Goal: Task Accomplishment & Management: Manage account settings

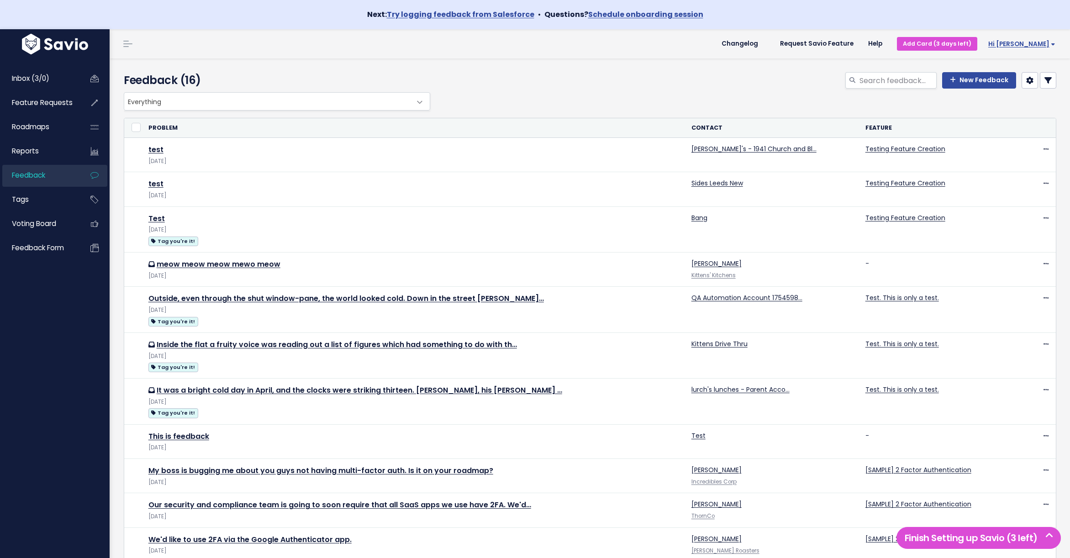
click at [1033, 41] on span "Hi [PERSON_NAME]" at bounding box center [1022, 44] width 67 height 7
click at [763, 95] on div "Everything Any Product: Any Product Area Any Product: No Product Area No Produc…" at bounding box center [588, 101] width 933 height 18
click at [1034, 41] on span "Hi [PERSON_NAME]" at bounding box center [1022, 44] width 67 height 7
click at [1020, 89] on link "My Settings" at bounding box center [1025, 89] width 67 height 18
click at [1039, 42] on span "Hi [PERSON_NAME]" at bounding box center [1022, 44] width 67 height 7
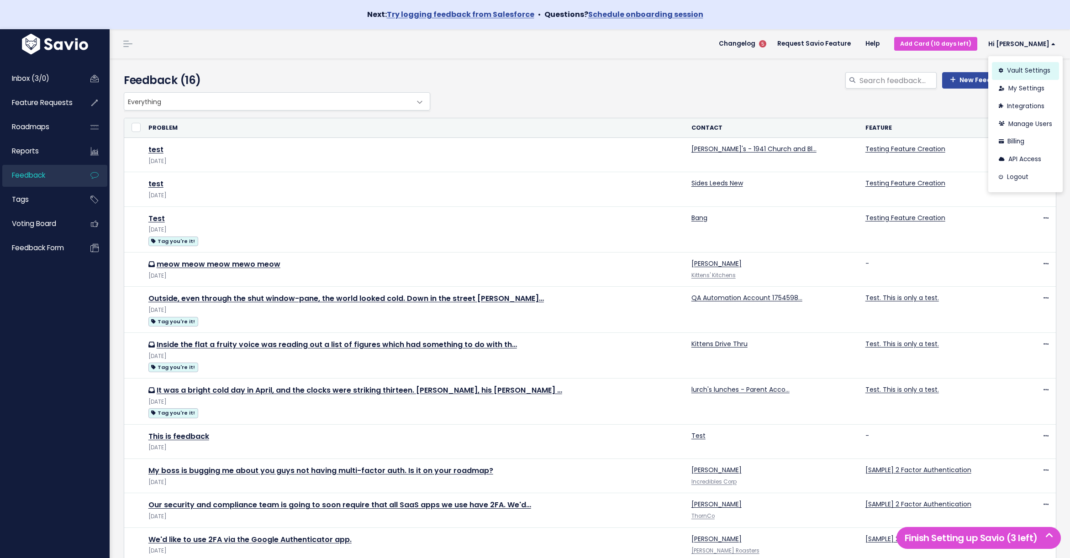
click at [1018, 69] on link "Vault Settings" at bounding box center [1025, 71] width 67 height 18
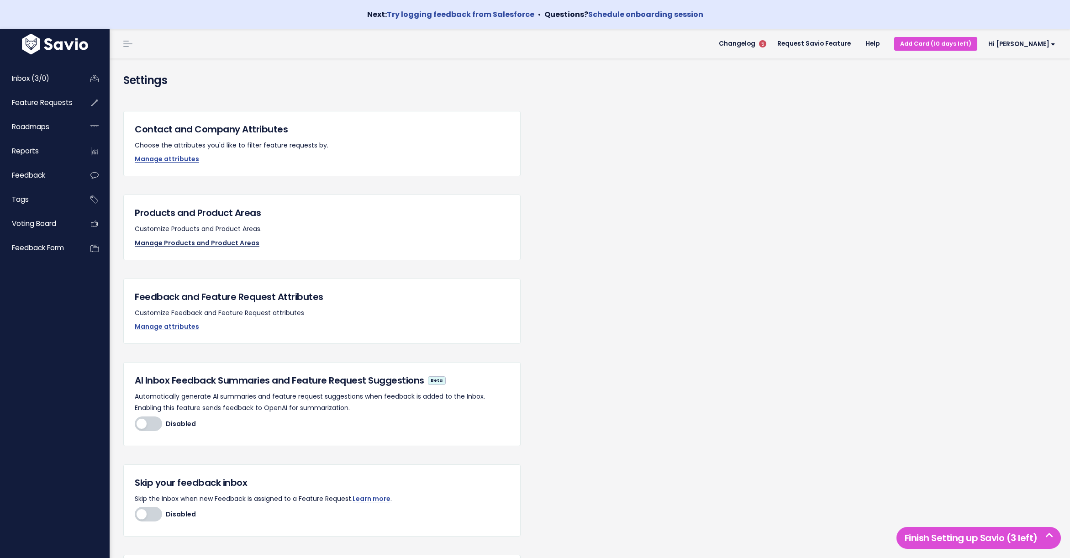
click at [185, 241] on link "Manage Products and Product Areas" at bounding box center [197, 242] width 125 height 9
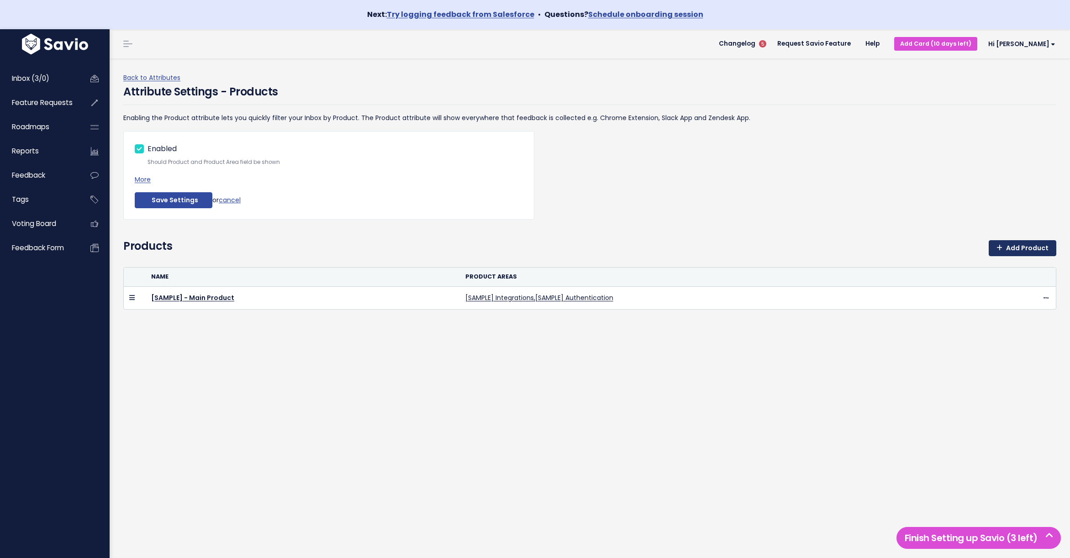
click at [1025, 251] on link "Add Product" at bounding box center [1023, 248] width 68 height 16
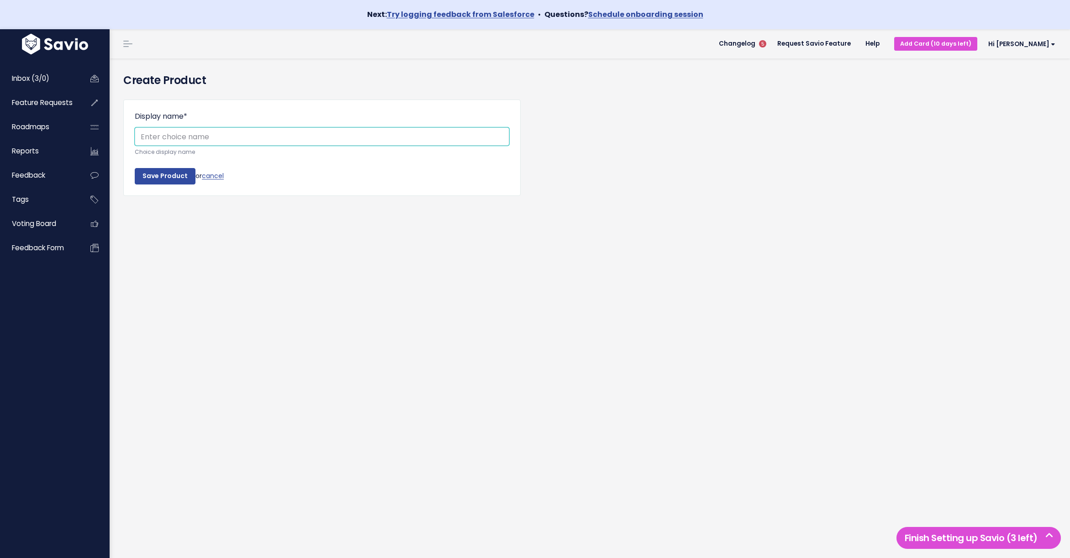
paste input "Menu Management"
type input "Menu Management"
click at [178, 176] on input "Save Product" at bounding box center [165, 176] width 61 height 16
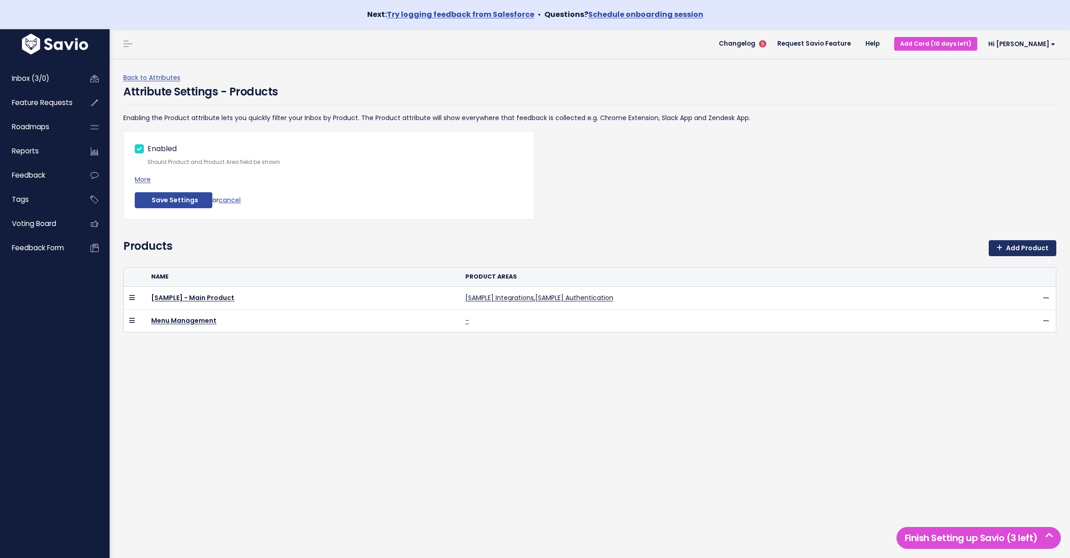
click at [1028, 249] on link "Add Product" at bounding box center [1023, 248] width 68 height 16
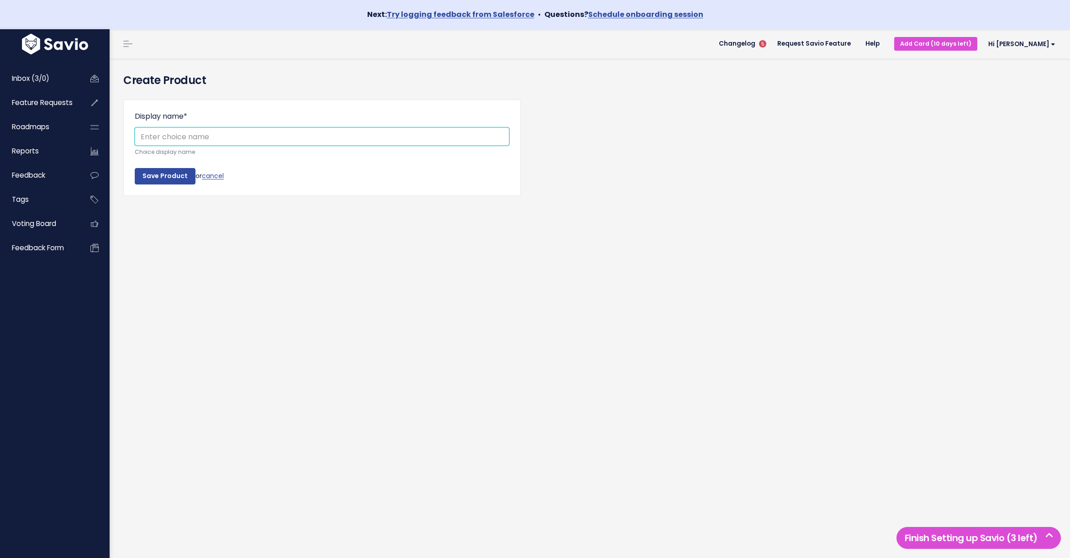
paste input "Online Ordering"
type input "Online Ordering"
click at [135, 168] on input "Save Product" at bounding box center [165, 176] width 61 height 16
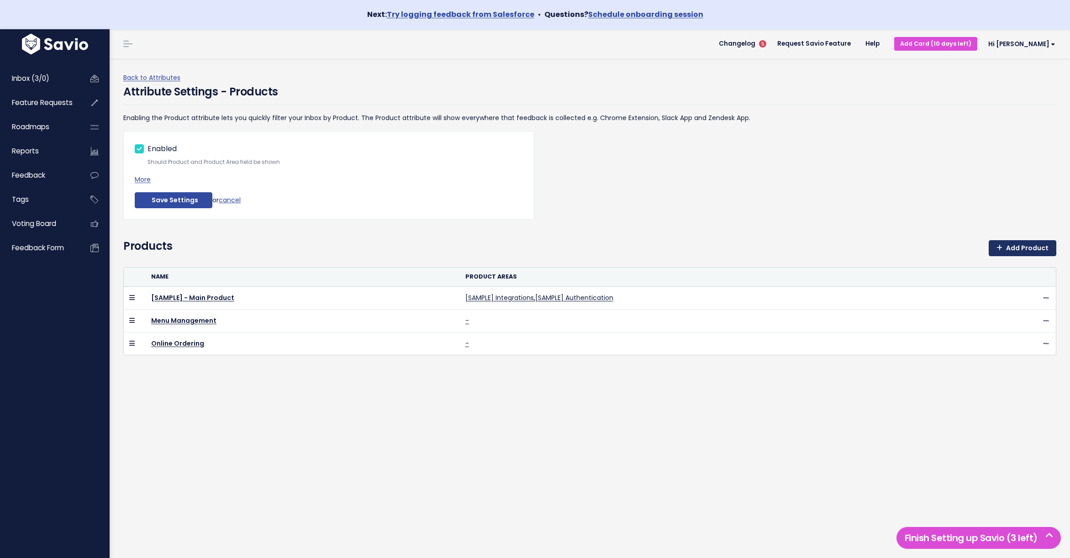
click at [1031, 248] on link "Add Product" at bounding box center [1023, 248] width 68 height 16
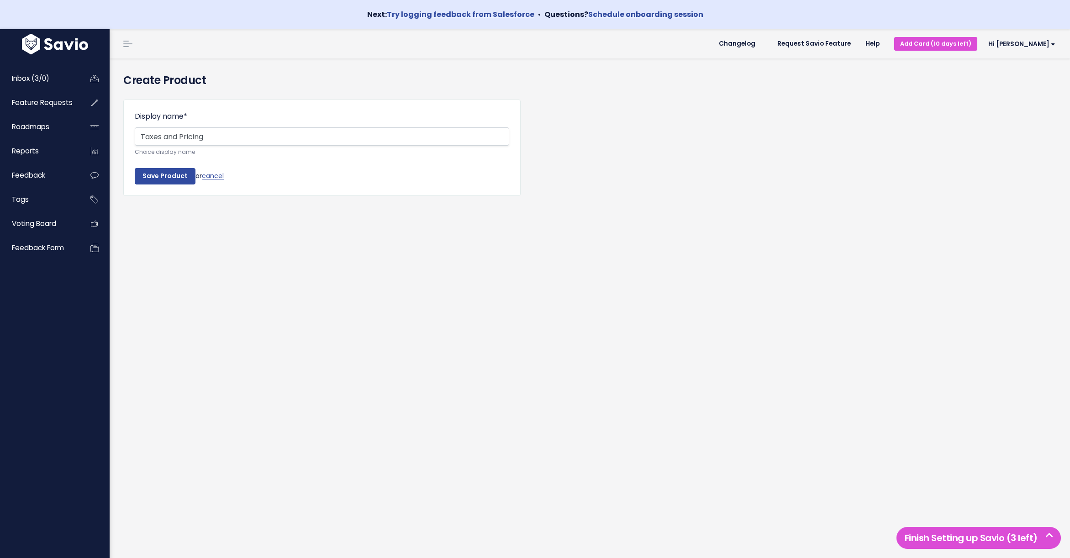
type input "Taxes and Pricing"
click at [135, 168] on input "Save Product" at bounding box center [165, 176] width 61 height 16
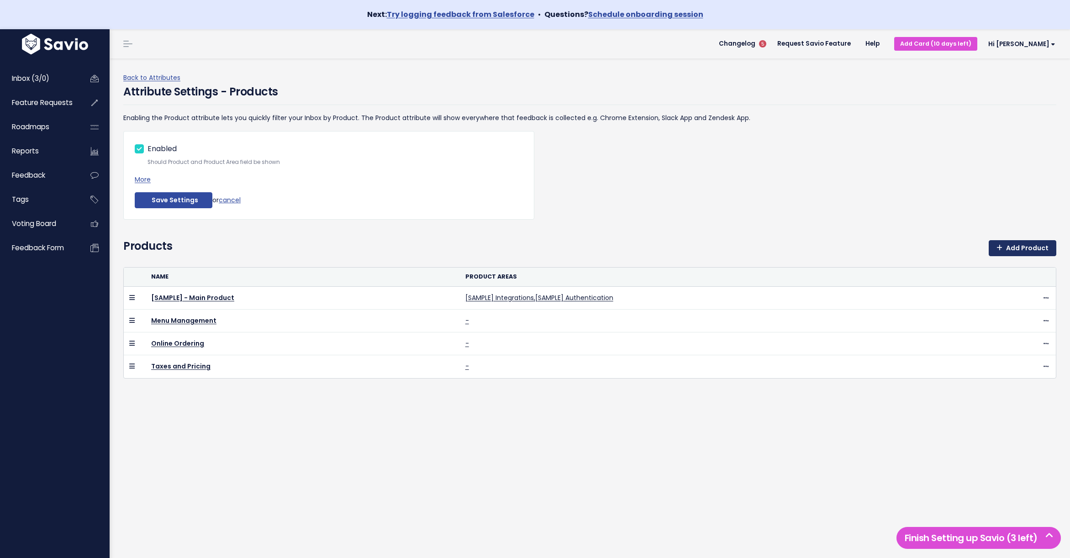
click at [1039, 251] on link "Add Product" at bounding box center [1023, 248] width 68 height 16
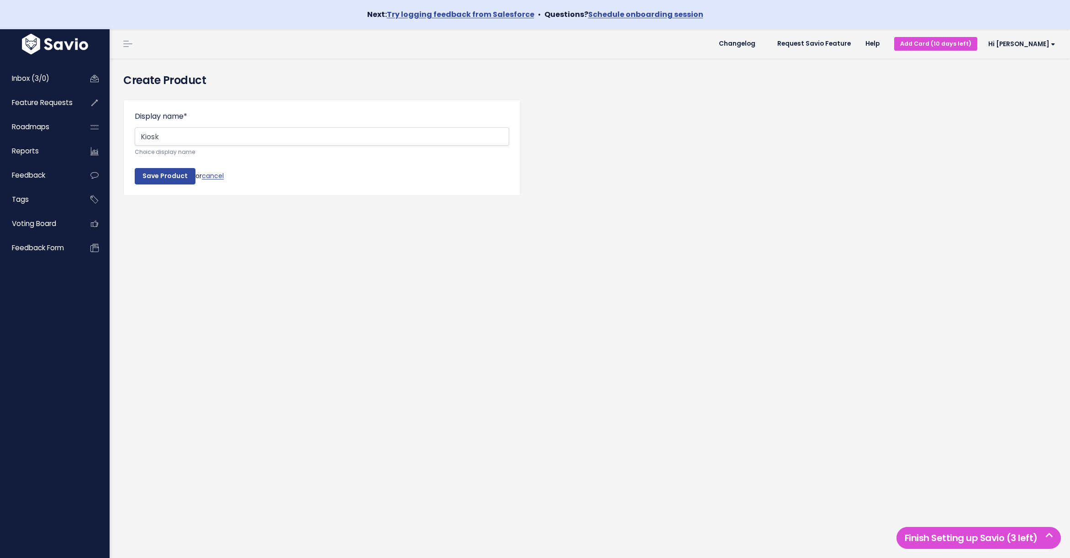
type input "Kiosk"
click at [135, 168] on input "Save Product" at bounding box center [165, 176] width 61 height 16
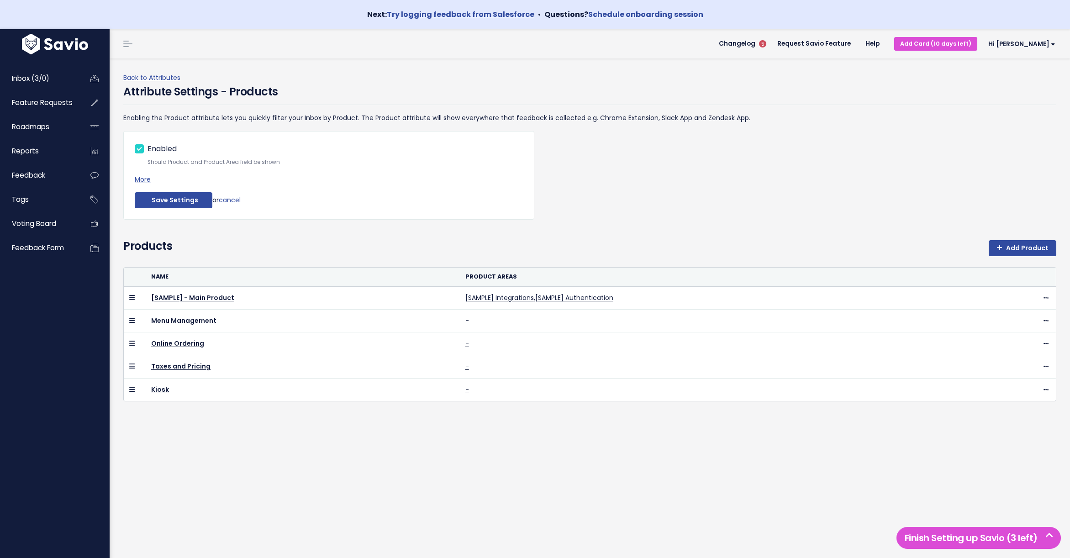
click at [1022, 256] on div "Products Add Product" at bounding box center [589, 252] width 933 height 29
click at [1020, 244] on link "Add Product" at bounding box center [1023, 248] width 68 height 16
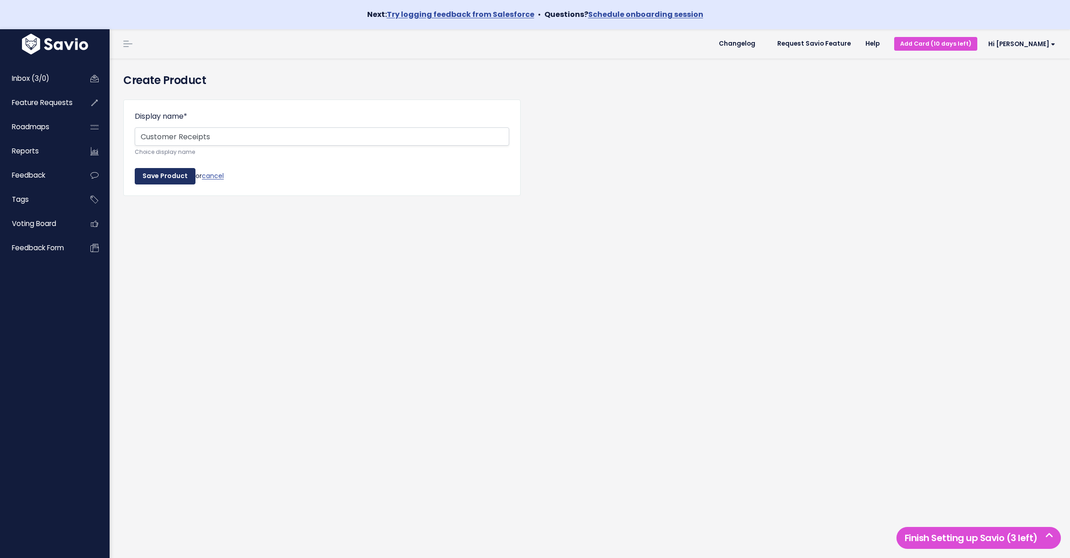
type input "Customer Receipts"
click at [135, 168] on input "Save Product" at bounding box center [165, 176] width 61 height 16
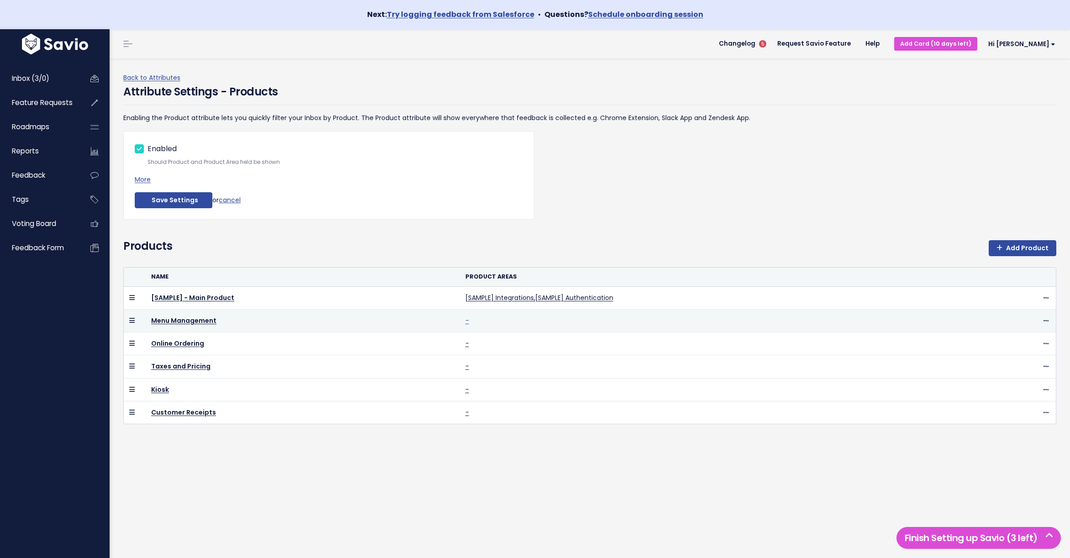
click at [466, 321] on link "-" at bounding box center [468, 320] width 4 height 9
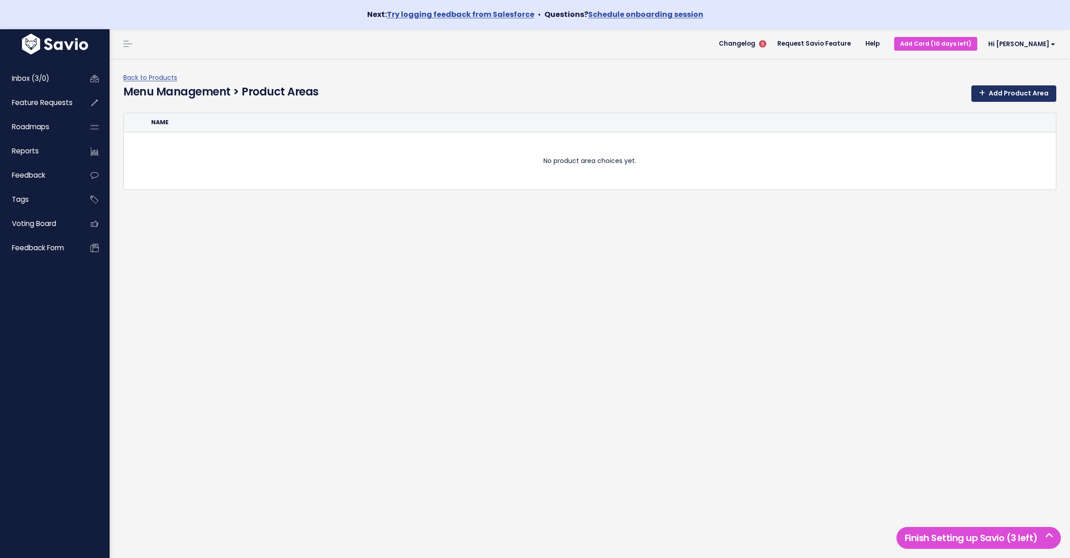
click at [1036, 97] on link "Add Product Area" at bounding box center [1014, 93] width 85 height 16
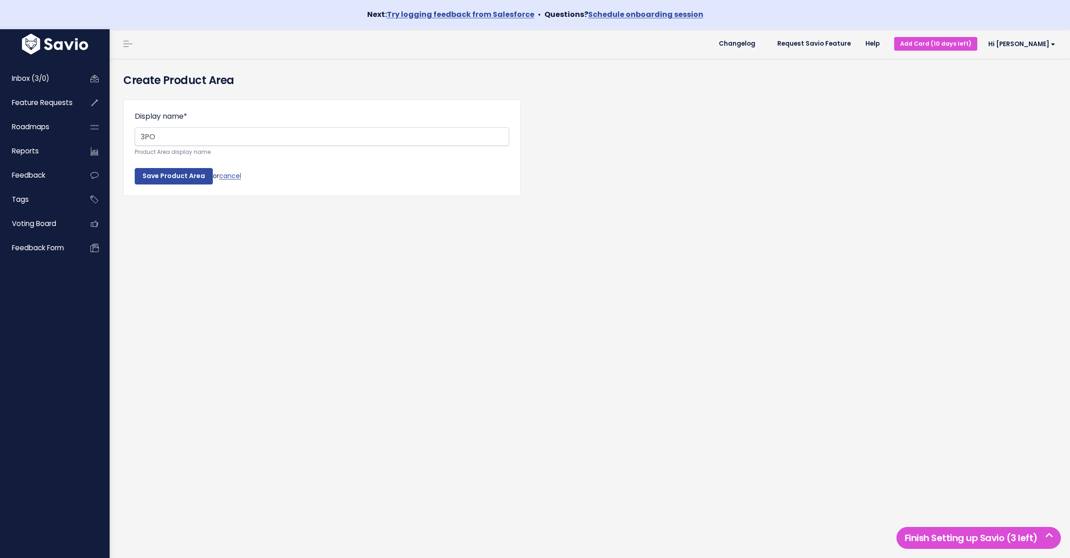
type input "3PO"
click at [135, 168] on input "Save Product Area" at bounding box center [174, 176] width 78 height 16
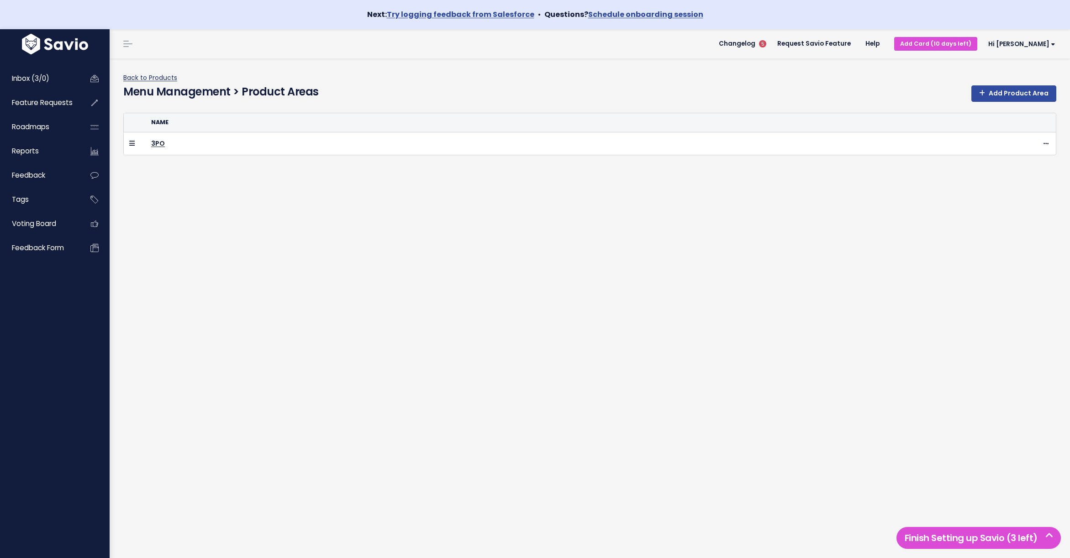
click at [134, 79] on link "Back to Products" at bounding box center [150, 77] width 54 height 9
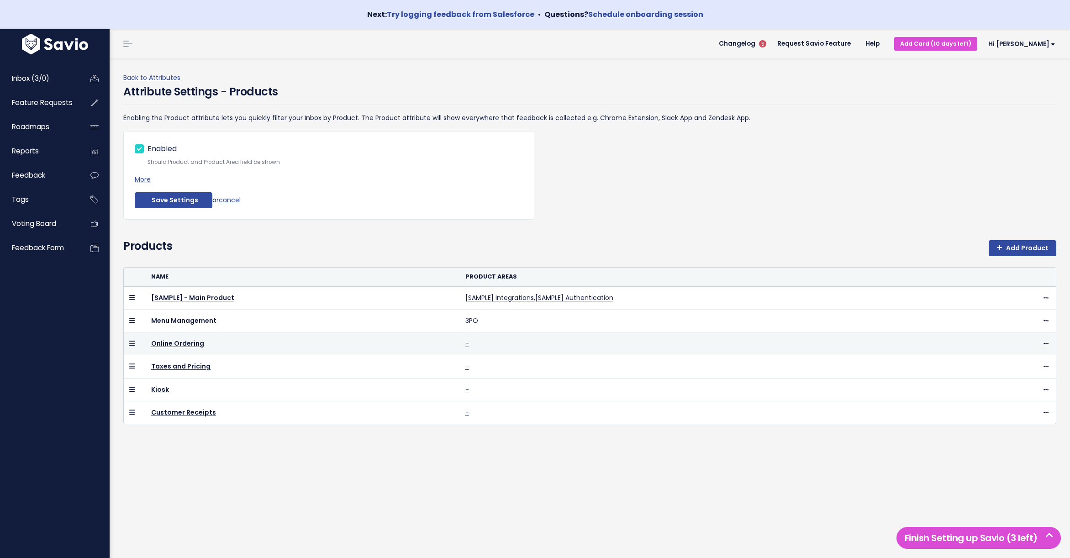
click at [466, 345] on link "-" at bounding box center [468, 343] width 4 height 9
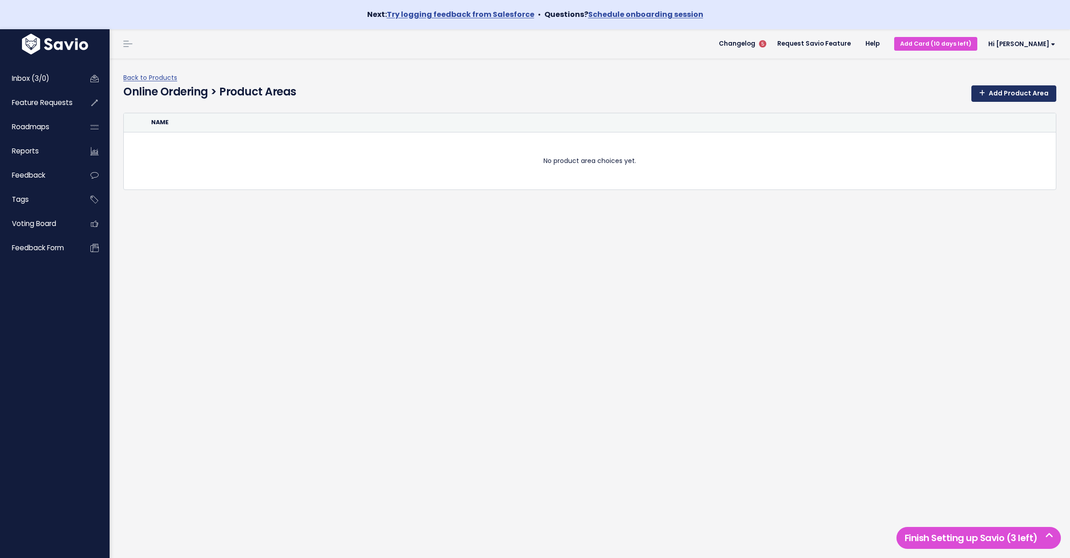
click at [1016, 91] on link "Add Product Area" at bounding box center [1014, 93] width 85 height 16
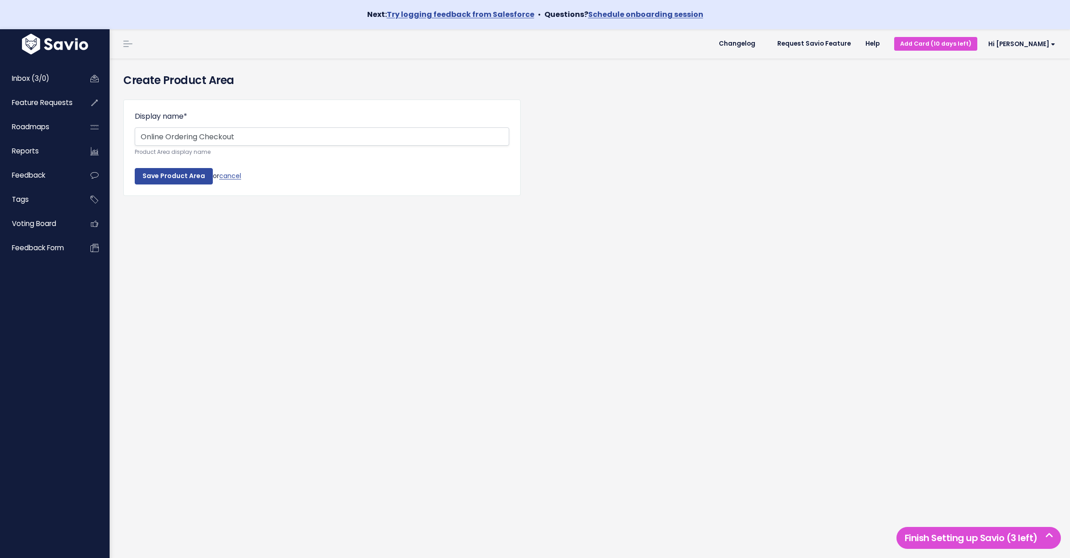
type input "Online Ordering Checkout"
click at [135, 168] on input "Save Product Area" at bounding box center [174, 176] width 78 height 16
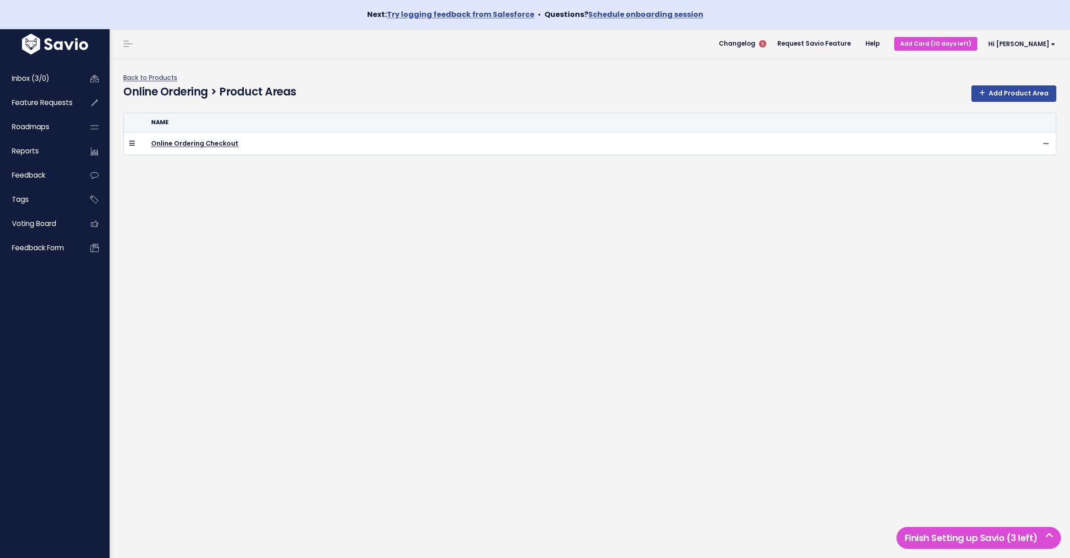
click at [160, 77] on link "Back to Products" at bounding box center [150, 77] width 54 height 9
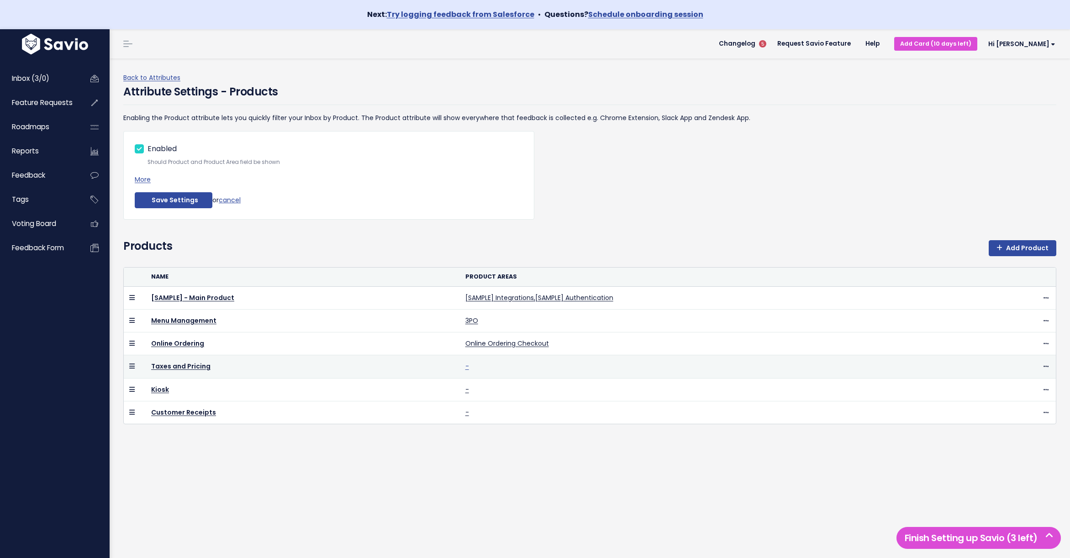
click at [466, 369] on link "-" at bounding box center [468, 366] width 4 height 9
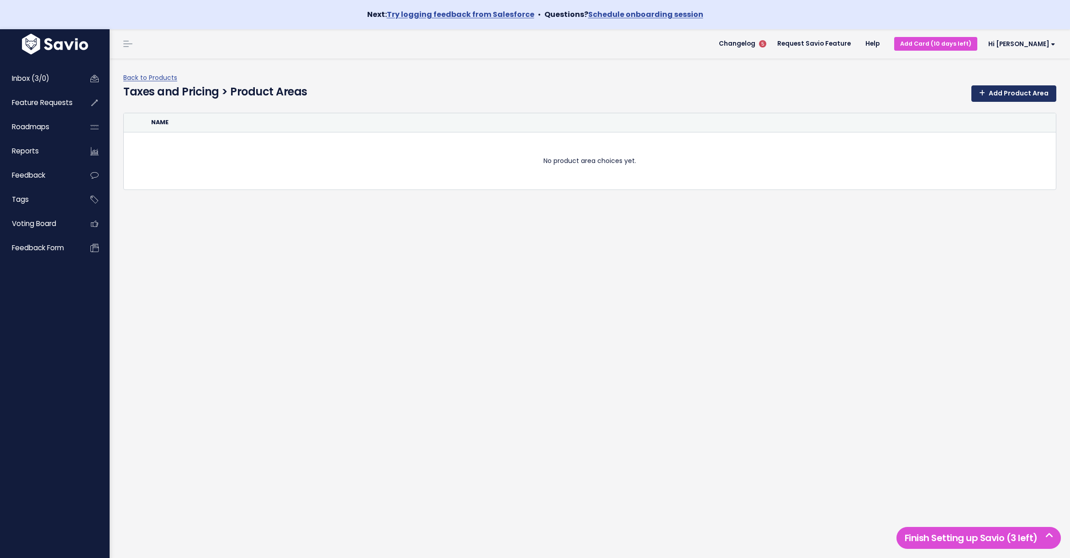
click at [1027, 89] on link "Add Product Area" at bounding box center [1014, 93] width 85 height 16
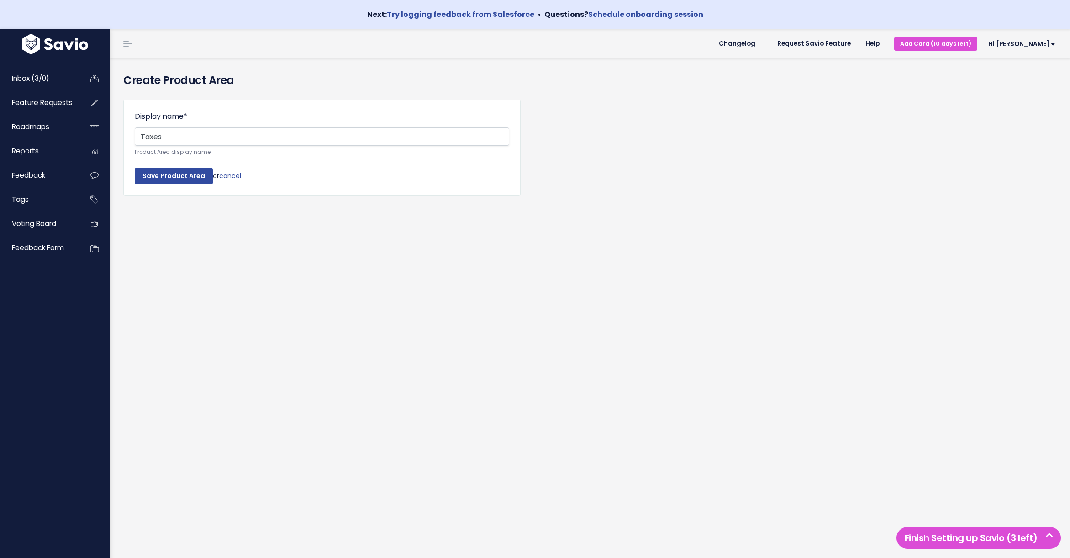
type input "Taxes"
click at [135, 168] on input "Save Product Area" at bounding box center [174, 176] width 78 height 16
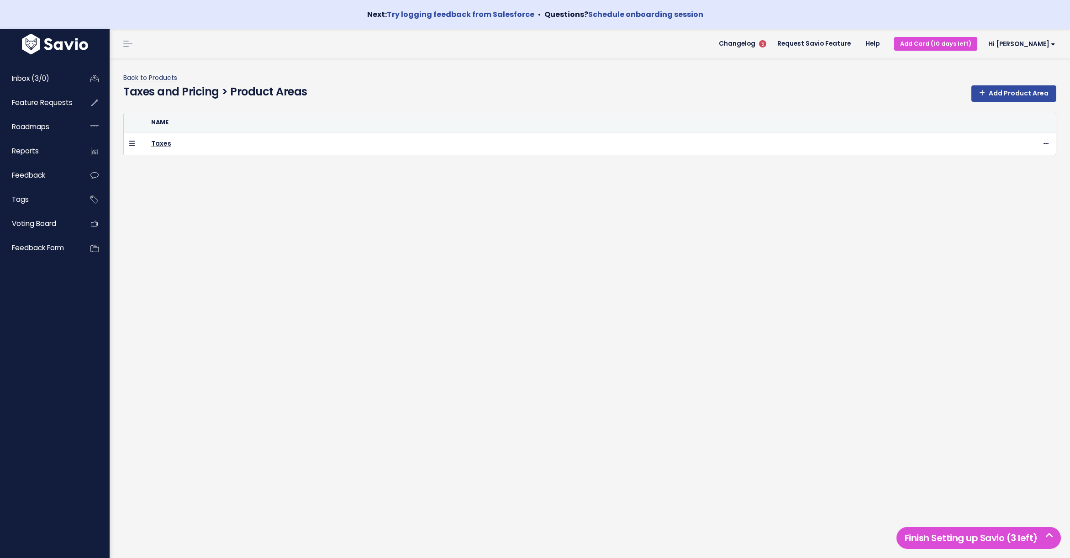
click at [142, 76] on link "Back to Products" at bounding box center [150, 77] width 54 height 9
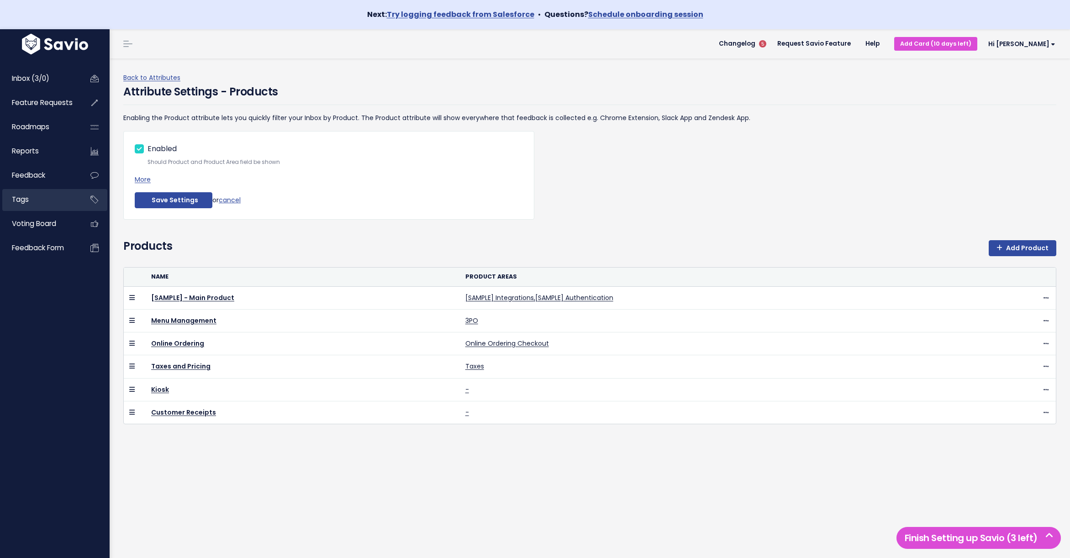
click at [17, 201] on span "Tags" at bounding box center [20, 200] width 17 height 10
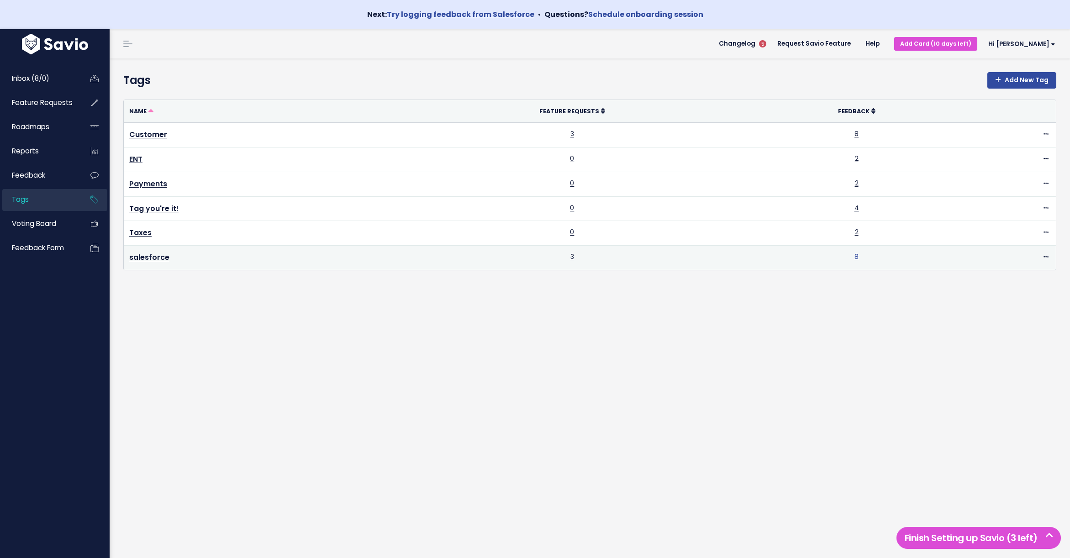
click at [855, 259] on link "8" at bounding box center [857, 256] width 4 height 9
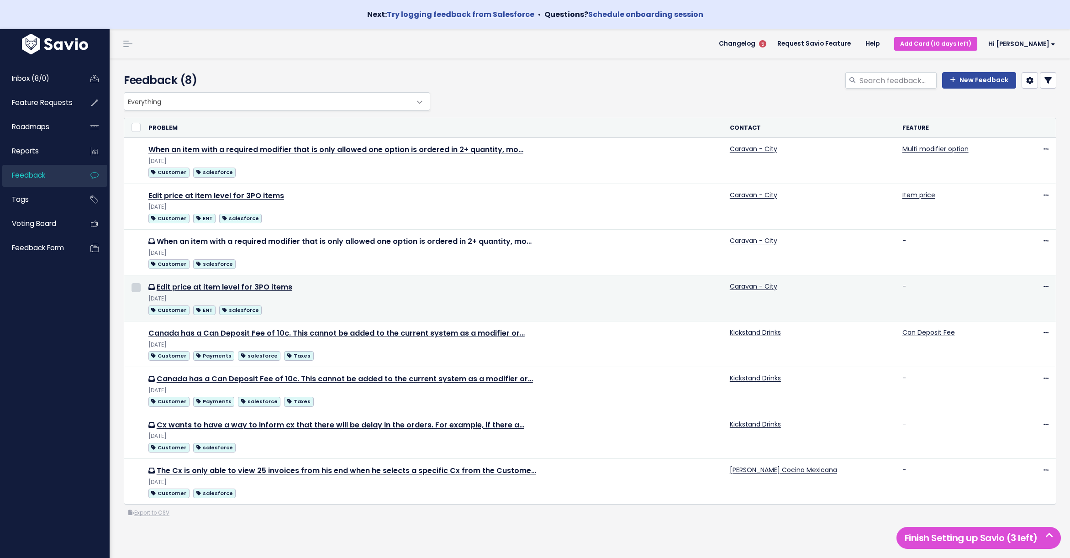
click at [136, 290] on input "checkbox" at bounding box center [136, 287] width 9 height 9
checkbox input "true"
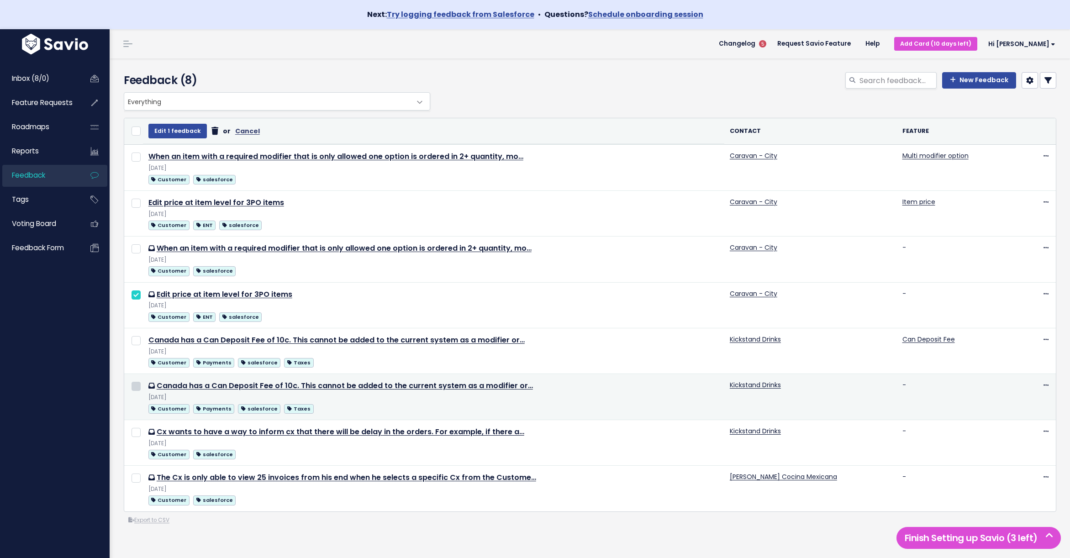
click at [138, 386] on input "checkbox" at bounding box center [136, 386] width 9 height 9
checkbox input "true"
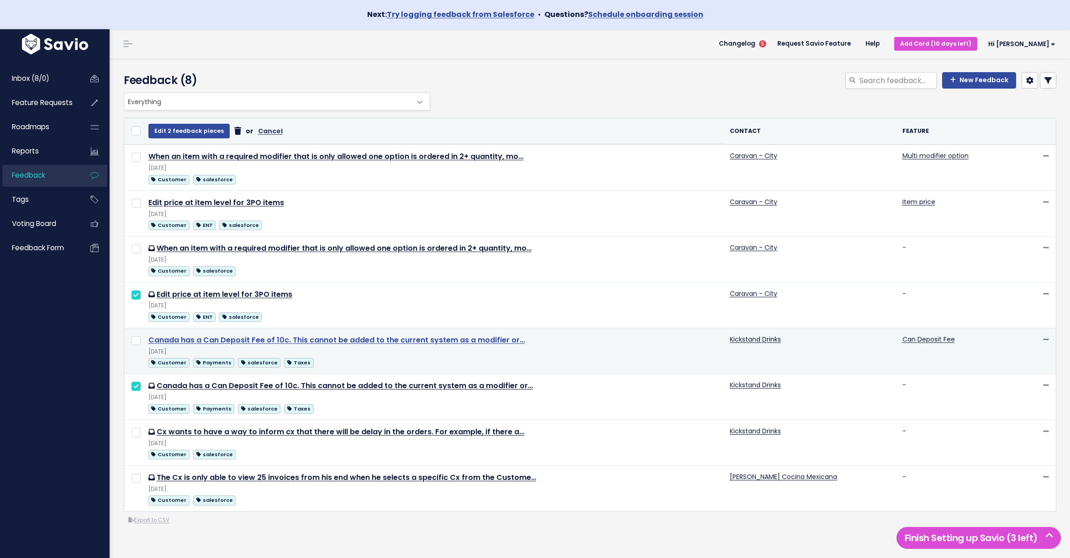
click at [260, 340] on link "Canada has a Can Deposit Fee of 10c. This cannot be added to the current system…" at bounding box center [336, 340] width 376 height 11
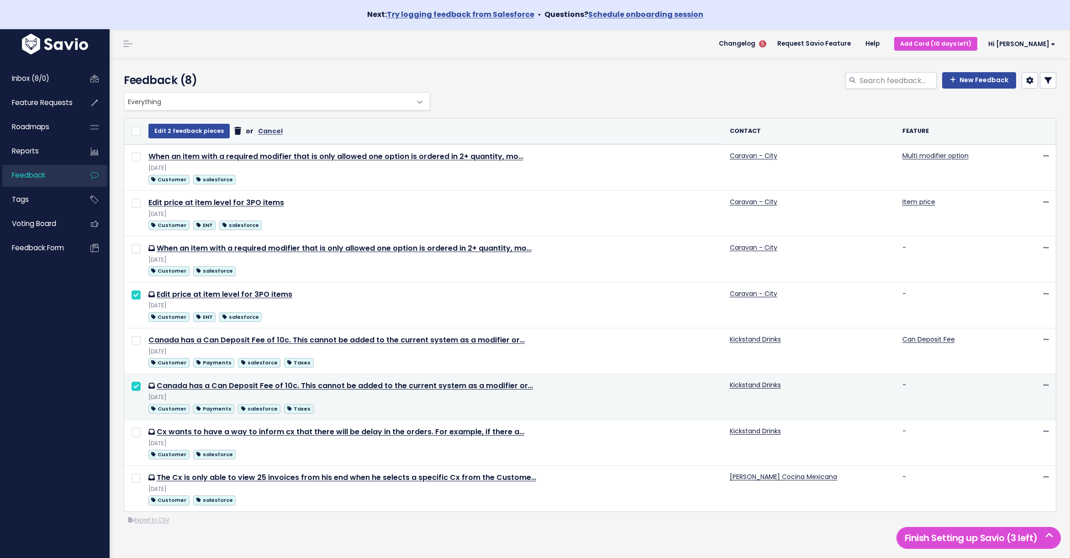
click at [286, 381] on td "Canada has a Can Deposit Fee of 10c. This cannot be added to the current system…" at bounding box center [434, 397] width 582 height 46
click at [306, 387] on link "Canada has a Can Deposit Fee of 10c. This cannot be added to the current system…" at bounding box center [345, 386] width 376 height 11
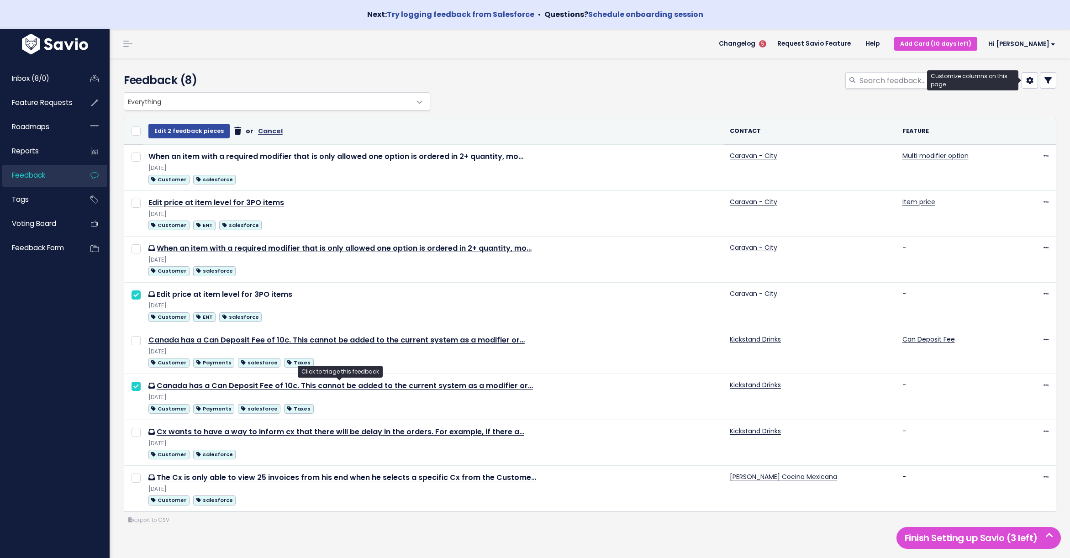
click at [1027, 83] on icon at bounding box center [1029, 80] width 7 height 7
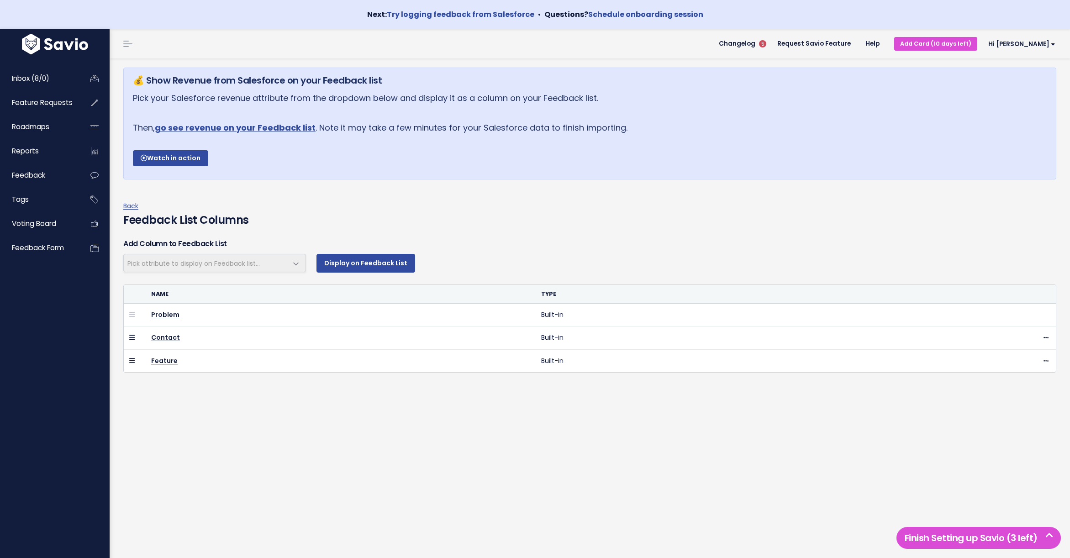
select select
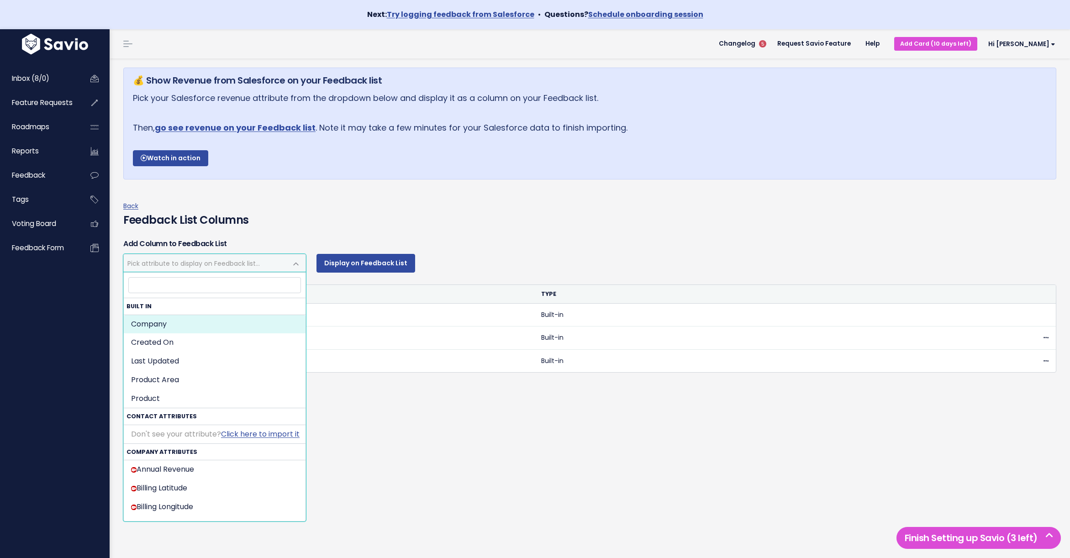
click at [212, 260] on span "Pick attribute to display on Feedback list..." at bounding box center [193, 263] width 132 height 9
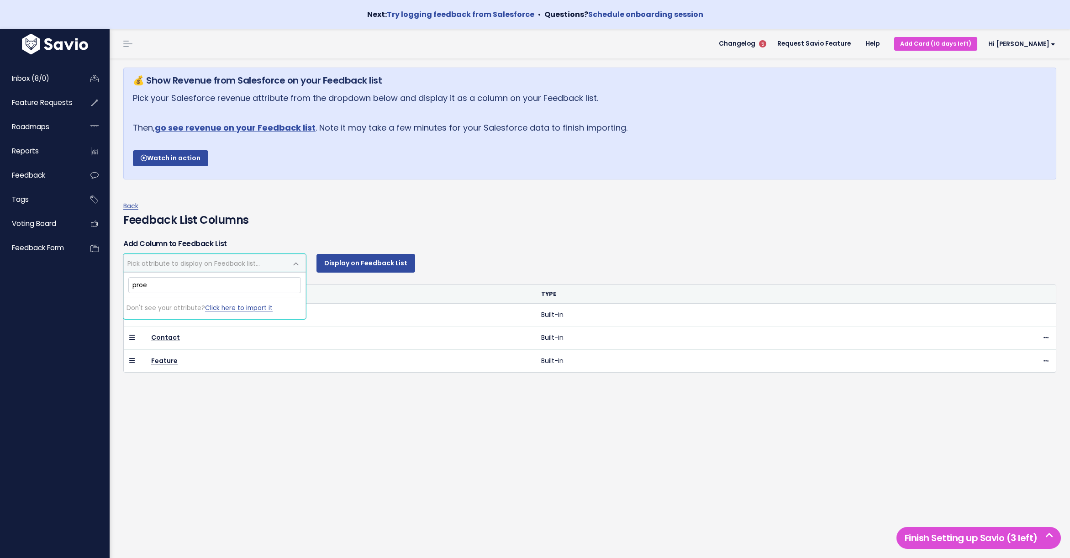
type input "pro"
select select "product"
click at [346, 275] on div "Add Column to Feedback List Company Created On Last Updated Product Area Produc…" at bounding box center [589, 315] width 947 height 157
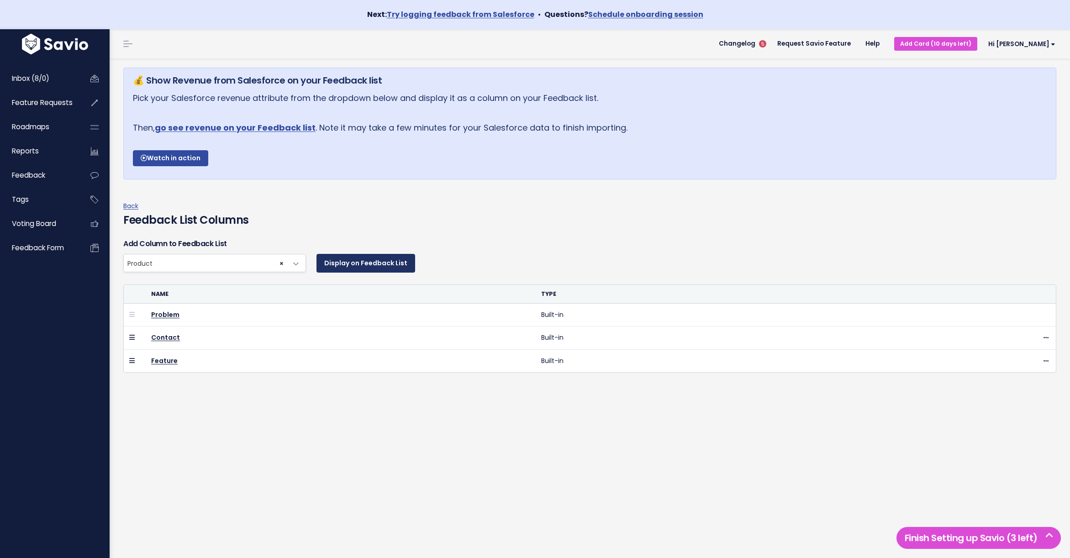
click at [352, 266] on button "Display on Feedback List" at bounding box center [366, 263] width 99 height 18
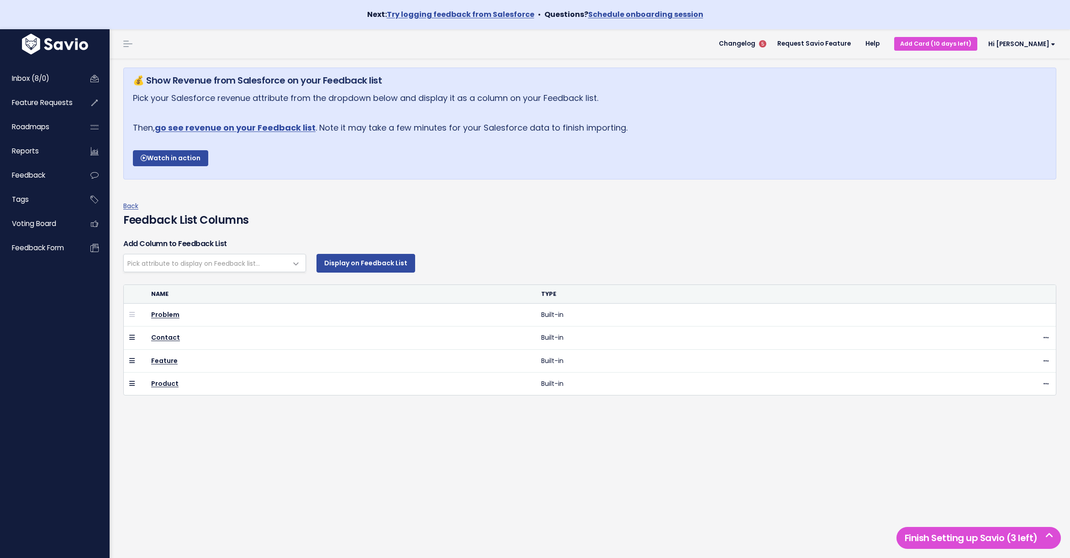
click at [187, 267] on span "Pick attribute to display on Feedback list..." at bounding box center [193, 263] width 132 height 9
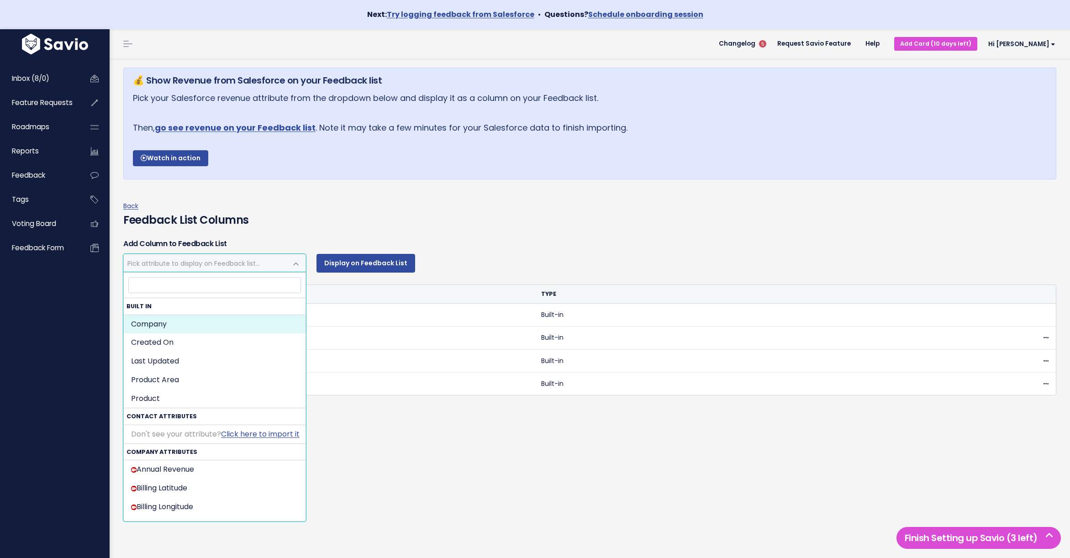
select select
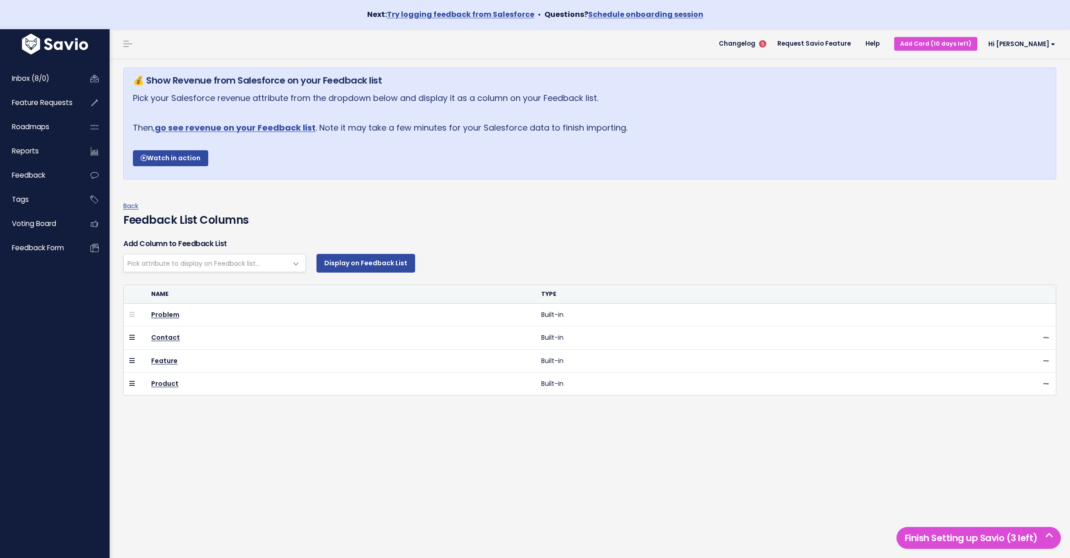
click at [187, 267] on span "Pick attribute to display on Feedback list..." at bounding box center [193, 263] width 132 height 9
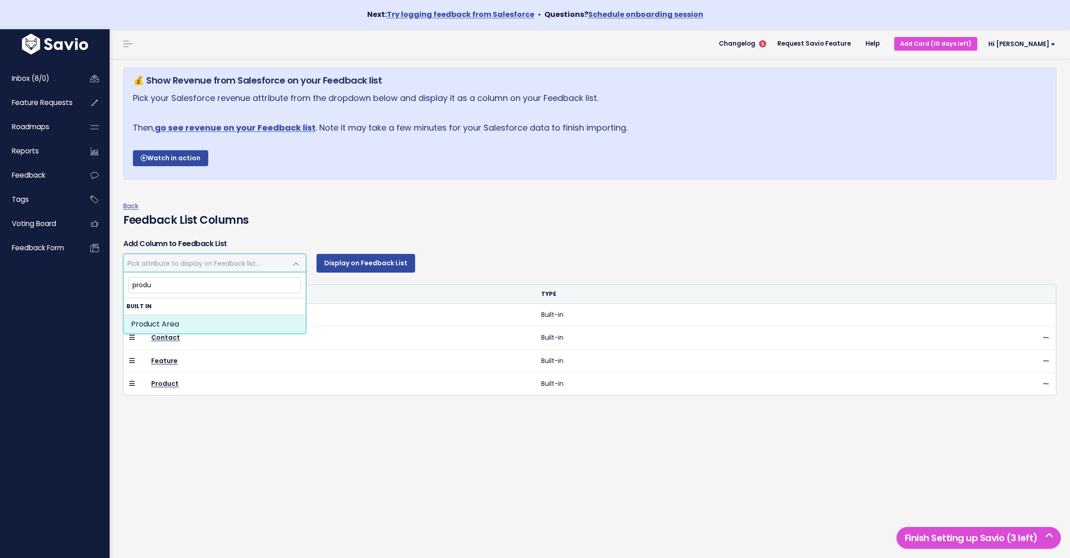
type input "produc"
select select "product_area"
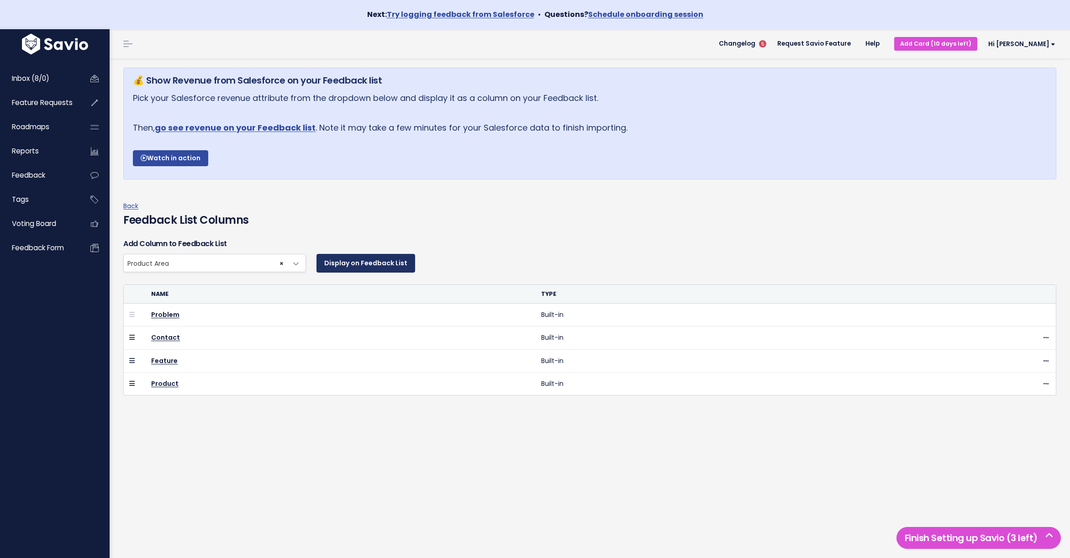
click at [393, 258] on button "Display on Feedback List" at bounding box center [366, 263] width 99 height 18
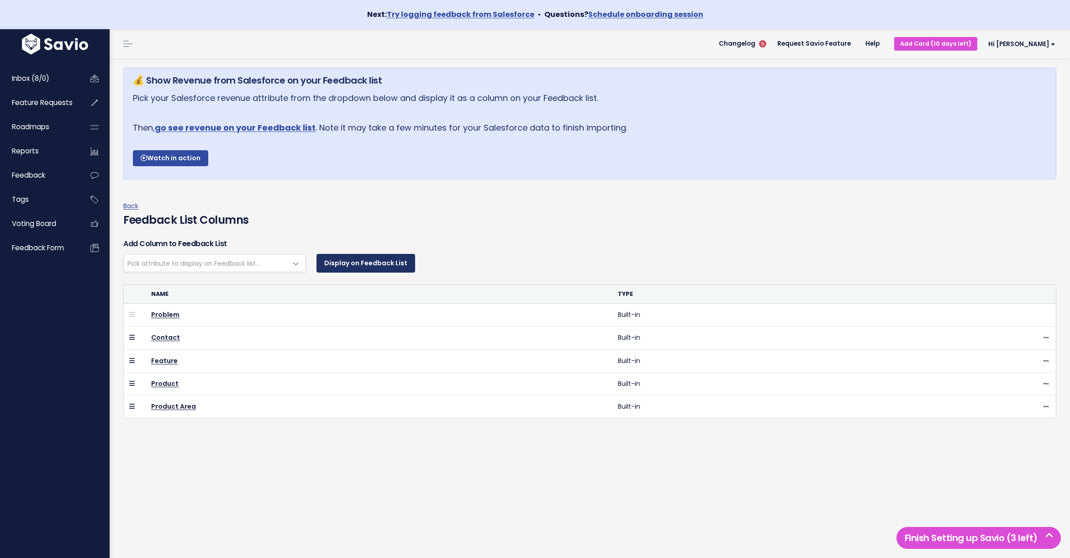
select select
click at [122, 205] on div "Back Feedback List Columns" at bounding box center [589, 217] width 947 height 32
click at [129, 205] on link "Back" at bounding box center [130, 205] width 15 height 9
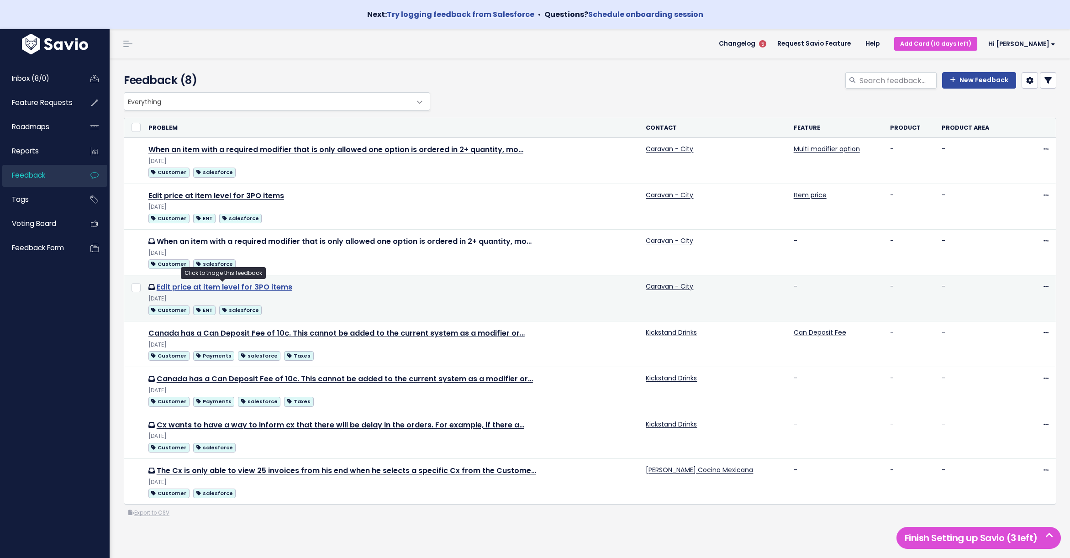
drag, startPoint x: 308, startPoint y: 290, endPoint x: 158, endPoint y: 289, distance: 150.8
click at [158, 289] on td "Edit price at item level for 3PO items Sep 5 2025 Customer ENT salesforce" at bounding box center [392, 298] width 498 height 46
copy link "Edit price at item level for 3PO items"
click at [139, 290] on input "checkbox" at bounding box center [136, 287] width 9 height 9
checkbox input "true"
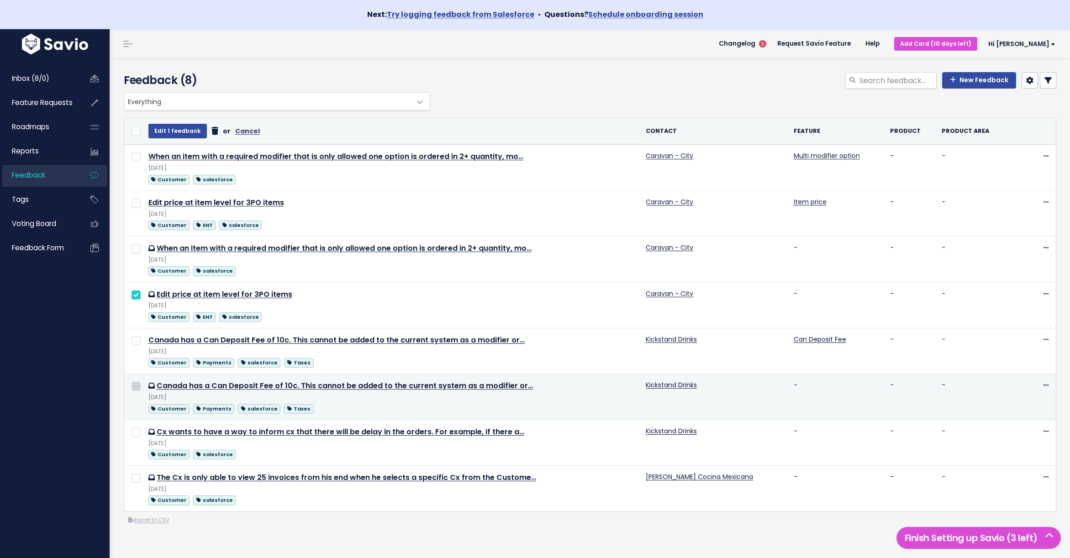
click at [135, 387] on input "checkbox" at bounding box center [136, 386] width 9 height 9
checkbox input "true"
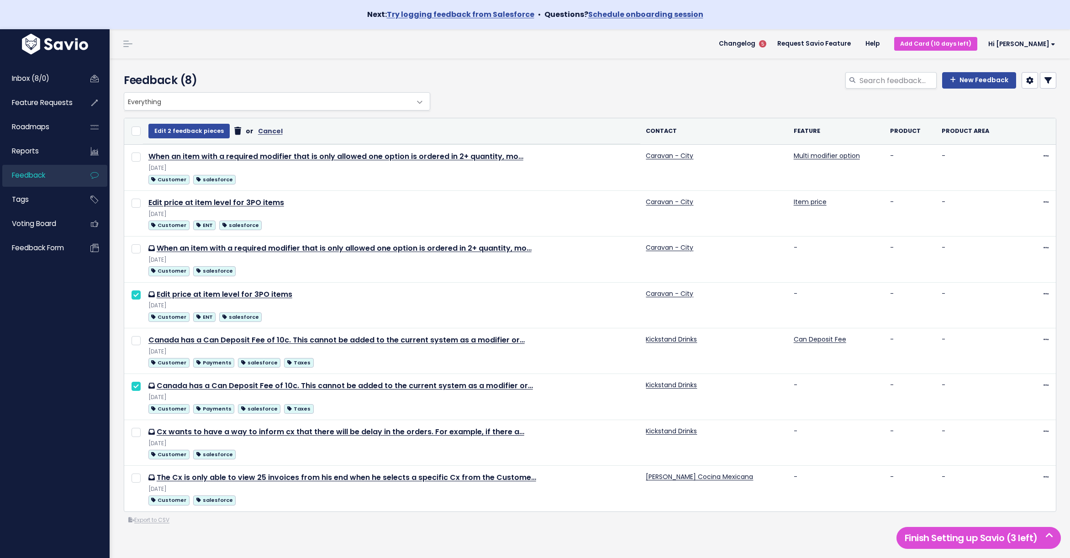
click at [234, 132] on icon at bounding box center [237, 131] width 7 height 0
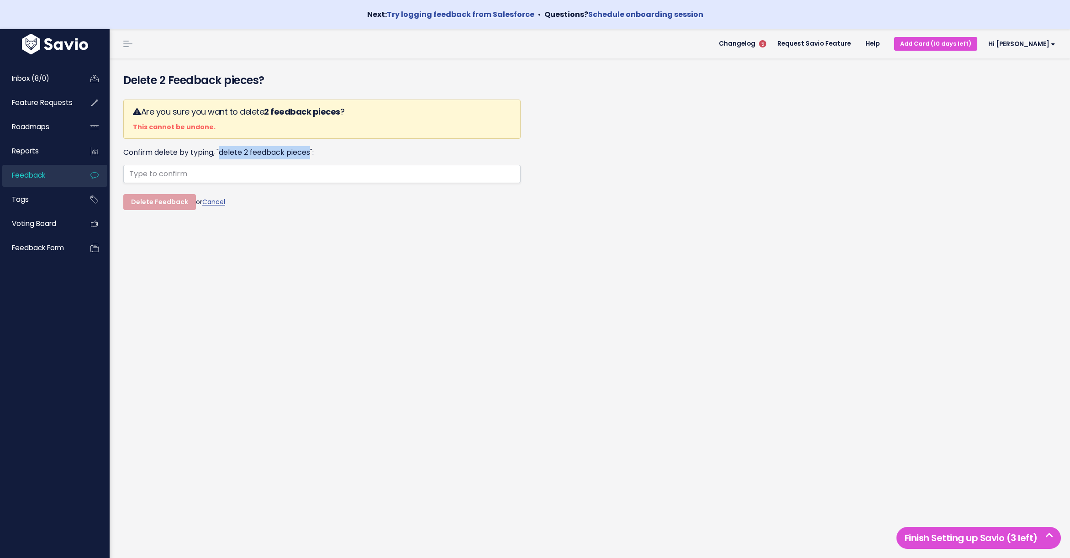
drag, startPoint x: 220, startPoint y: 151, endPoint x: 312, endPoint y: 151, distance: 91.8
click at [312, 151] on label "Confirm delete by typing, "delete 2 feedback pieces":" at bounding box center [218, 152] width 190 height 13
copy label "delete 2 feedback pieces"
click at [281, 170] on input "text" at bounding box center [321, 174] width 397 height 18
paste input "delete 2 feedback pieces"
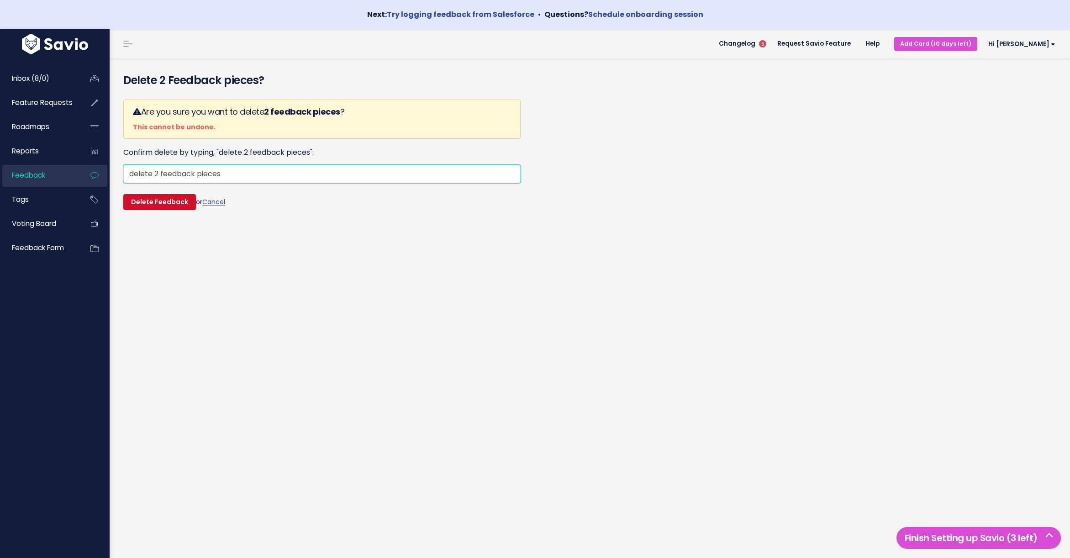
type input "delete 2 feedback pieces"
click at [176, 200] on input "Delete Feedback" at bounding box center [159, 202] width 73 height 16
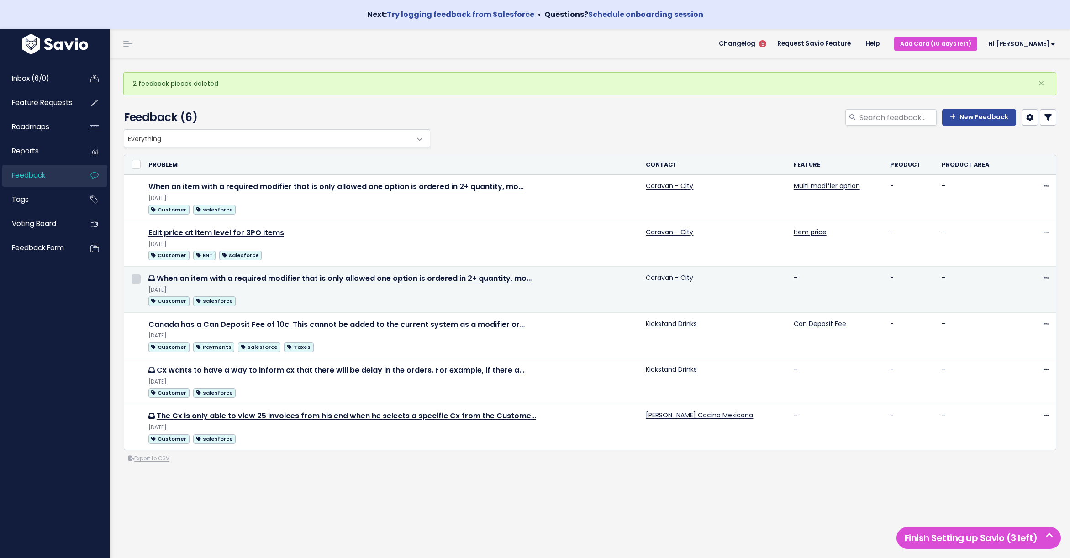
click at [134, 279] on input "checkbox" at bounding box center [136, 279] width 9 height 9
checkbox input "true"
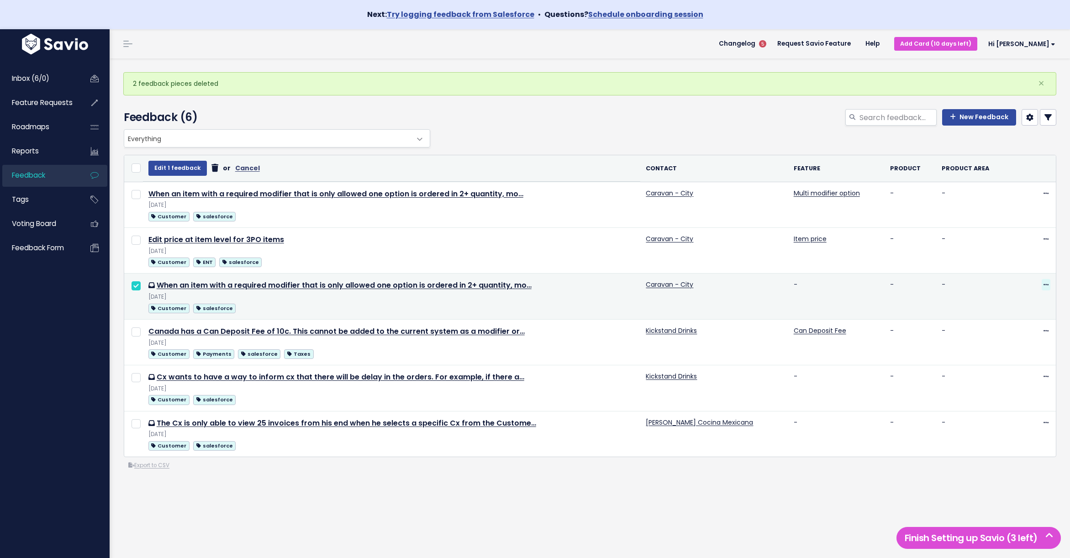
click at [1046, 286] on icon at bounding box center [1046, 285] width 5 height 6
click at [1006, 326] on link "Delete" at bounding box center [1010, 328] width 66 height 18
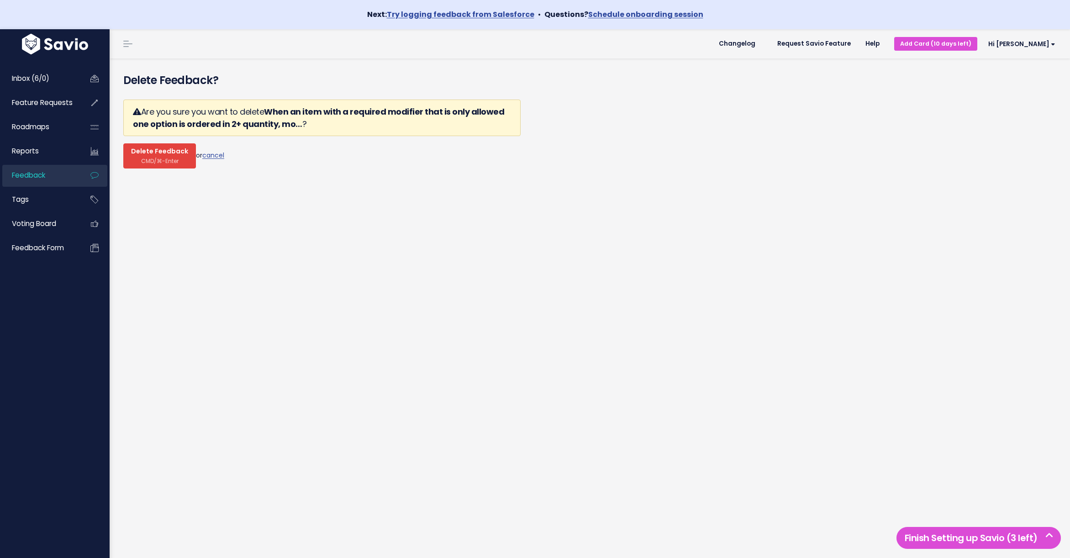
click at [162, 159] on span "CMD/⌘-Enter" at bounding box center [159, 161] width 37 height 7
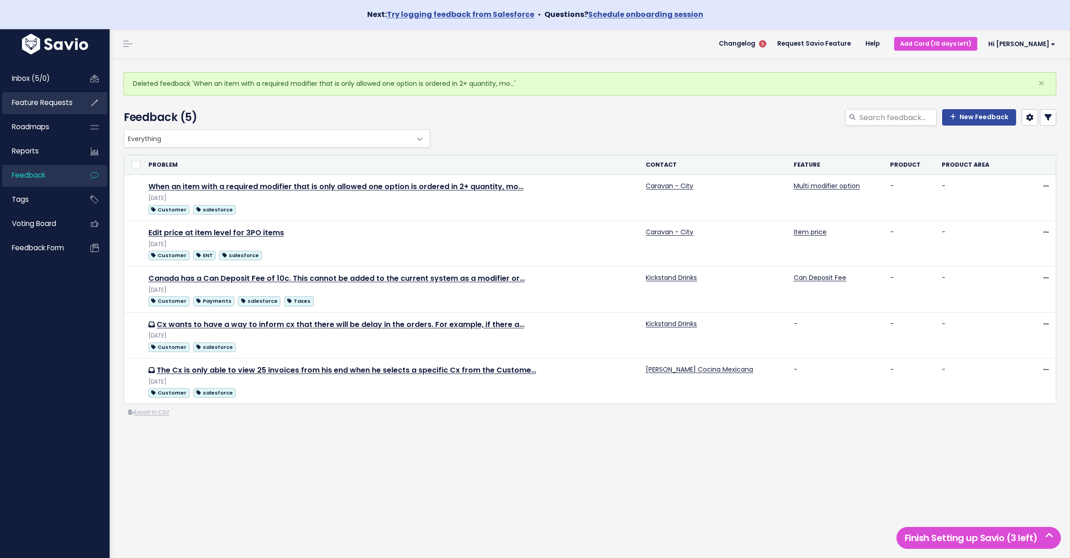
click at [35, 104] on span "Feature Requests" at bounding box center [42, 103] width 61 height 10
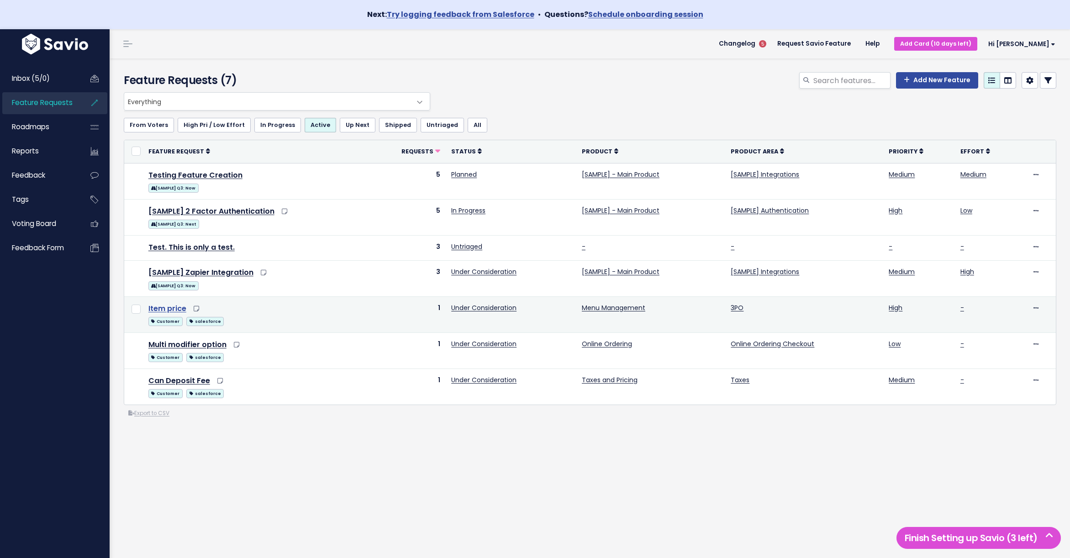
click at [172, 308] on link "Item price" at bounding box center [167, 308] width 38 height 11
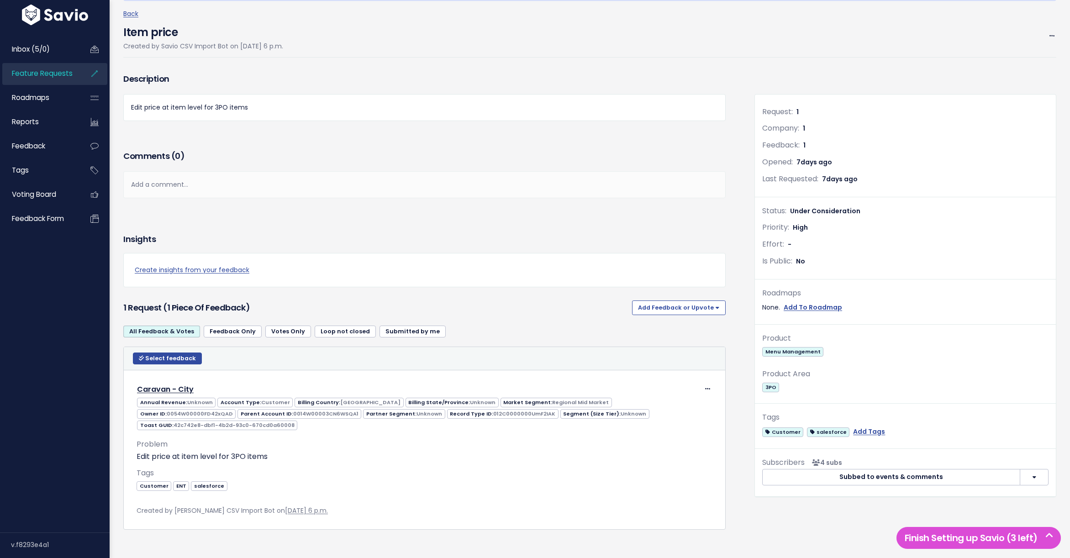
click at [26, 74] on span "Feature Requests" at bounding box center [42, 74] width 61 height 10
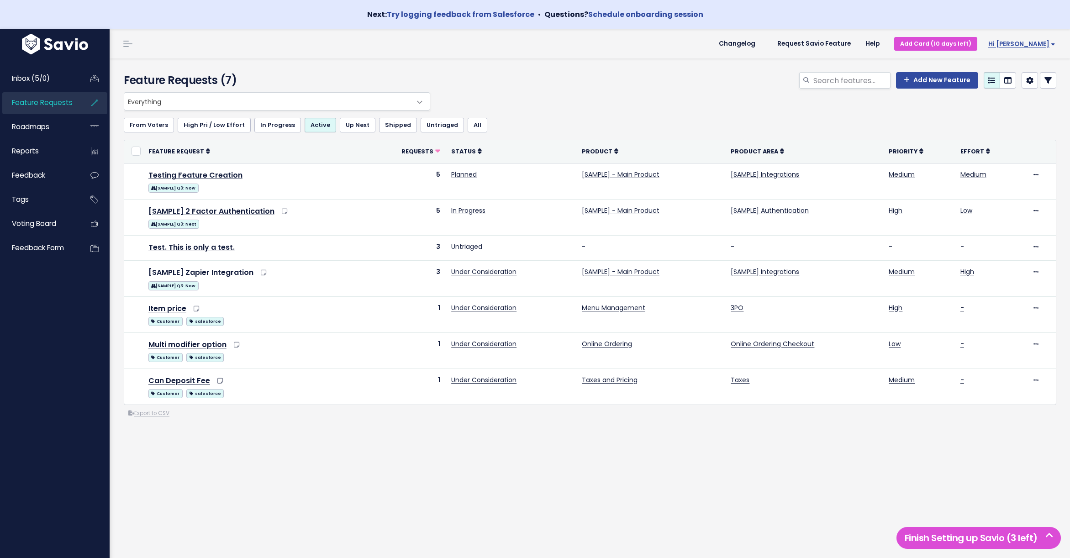
click at [1033, 44] on span "Hi [PERSON_NAME]" at bounding box center [1022, 44] width 67 height 7
click at [1016, 69] on link "Vault Settings" at bounding box center [1025, 71] width 67 height 18
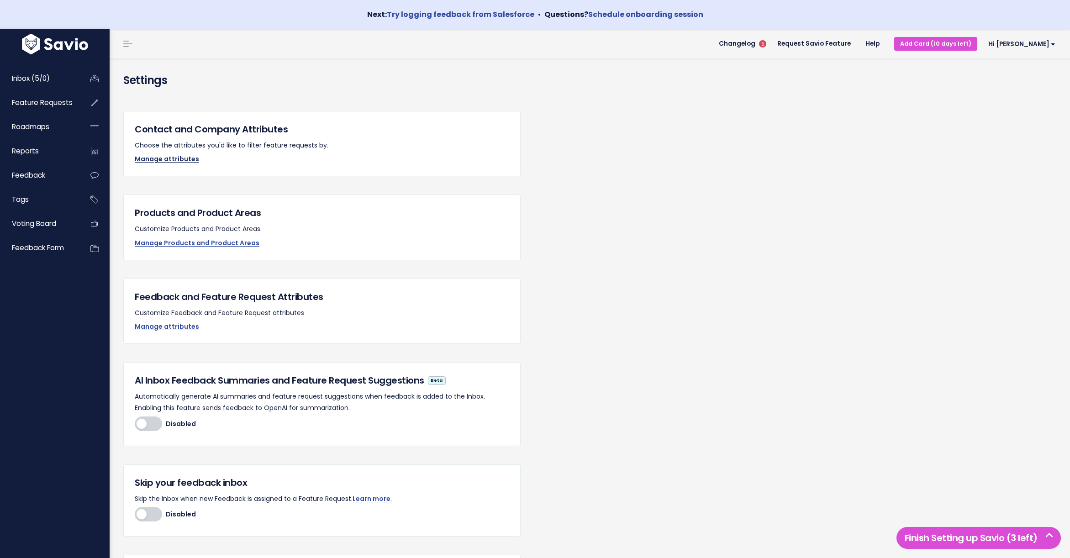
click at [164, 159] on link "Manage attributes" at bounding box center [167, 158] width 64 height 9
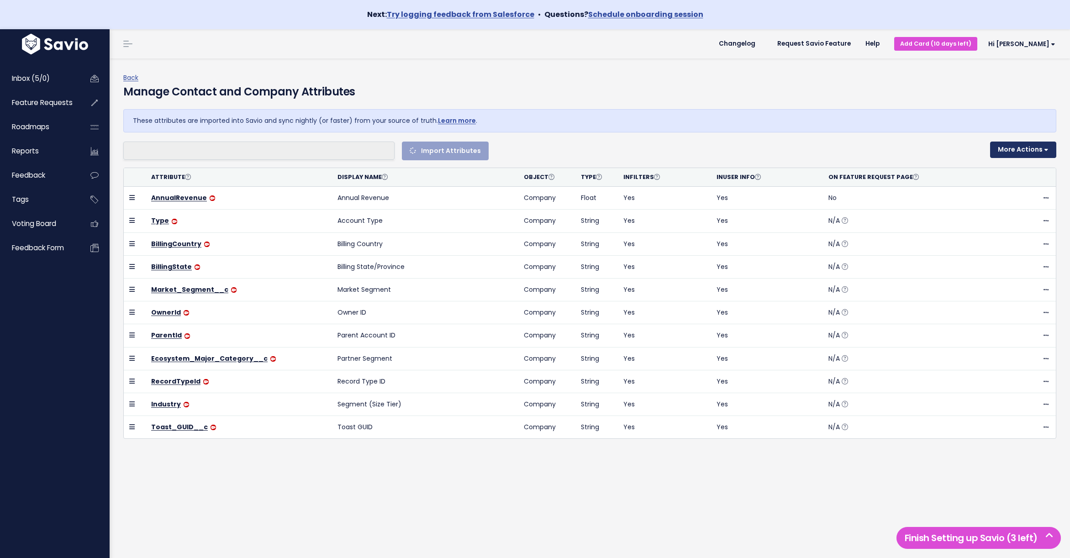
select select
click at [1047, 150] on button "More Actions" at bounding box center [1023, 150] width 66 height 16
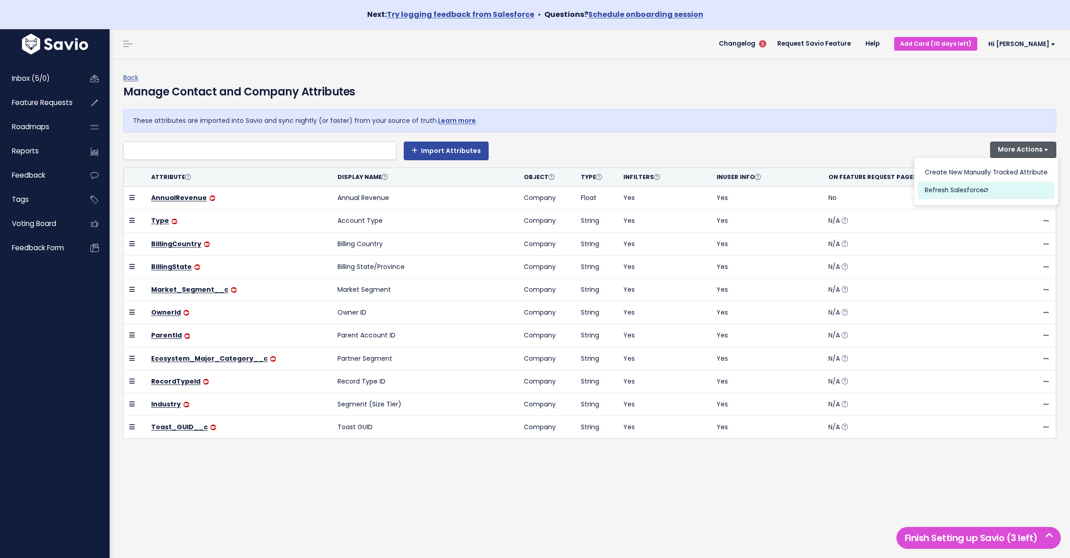
click at [973, 190] on button "Refresh Salesforce" at bounding box center [986, 191] width 137 height 18
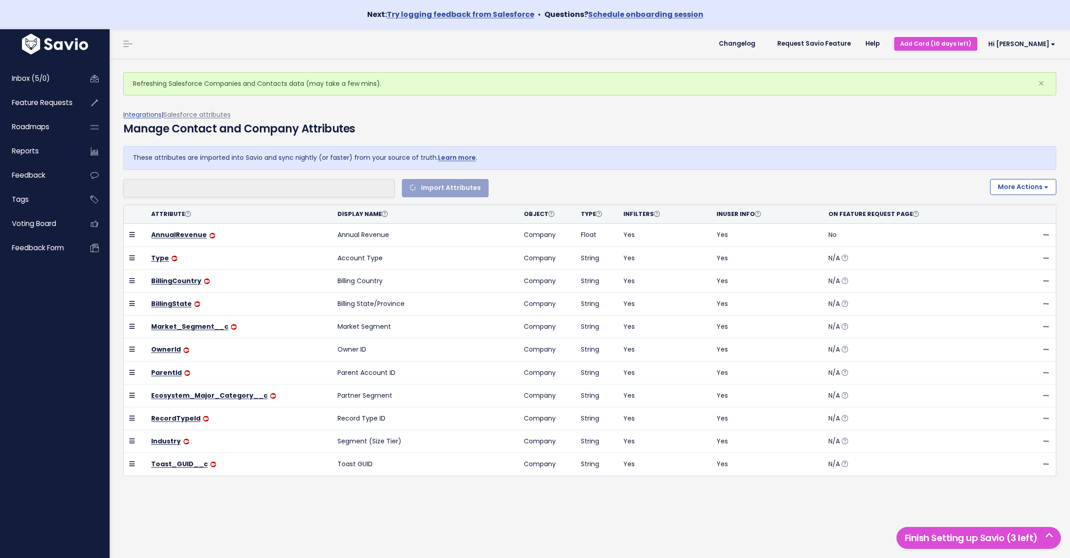
select select
click at [23, 103] on span "Feature Requests" at bounding box center [42, 103] width 61 height 10
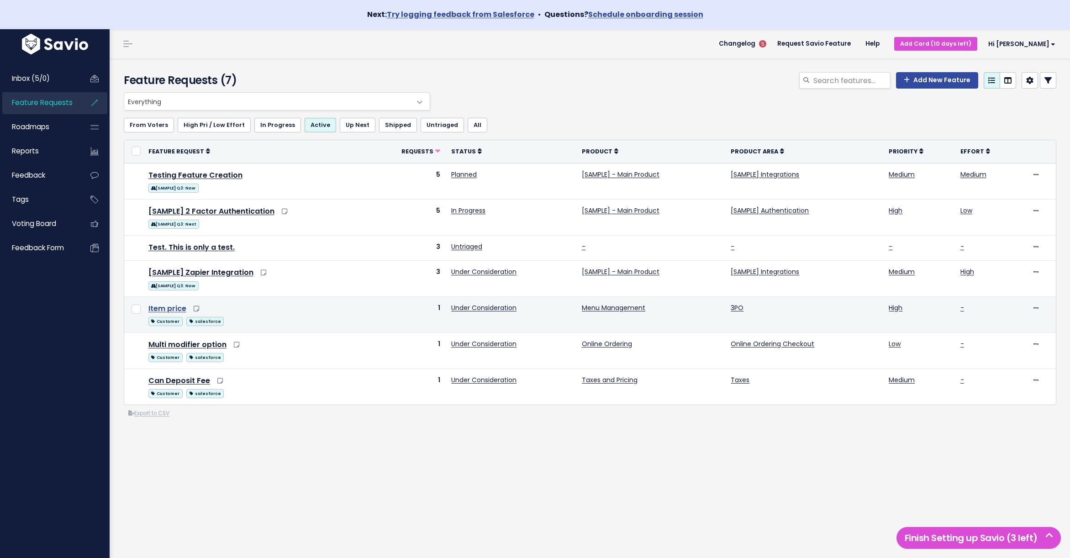
click at [163, 309] on link "Item price" at bounding box center [167, 308] width 38 height 11
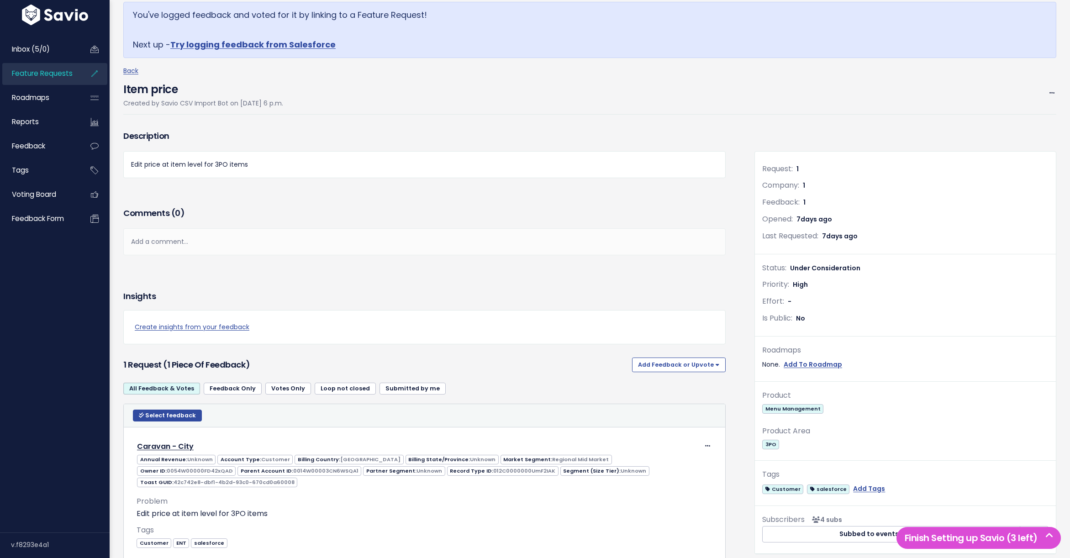
scroll to position [88, 0]
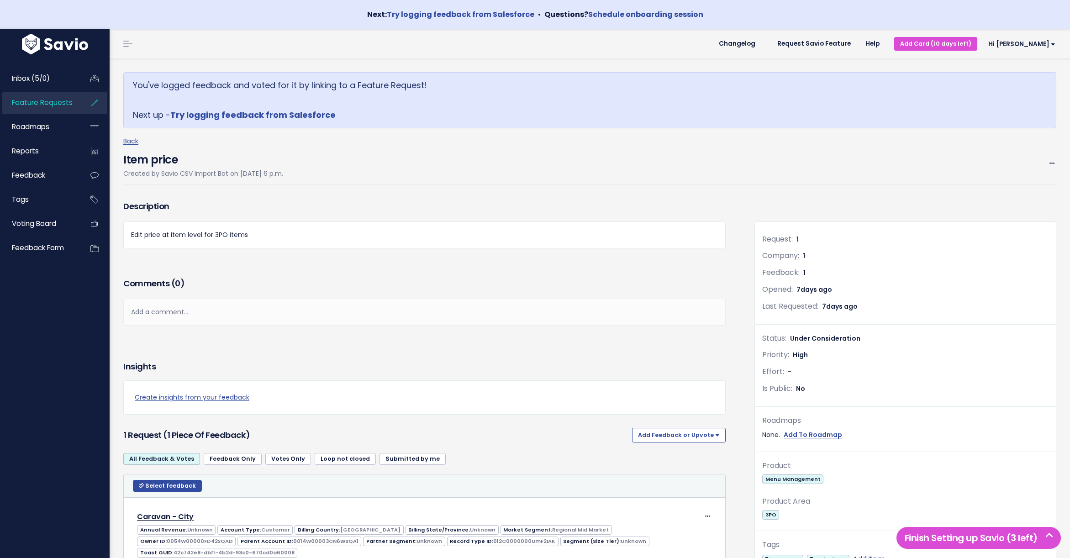
scroll to position [104, 0]
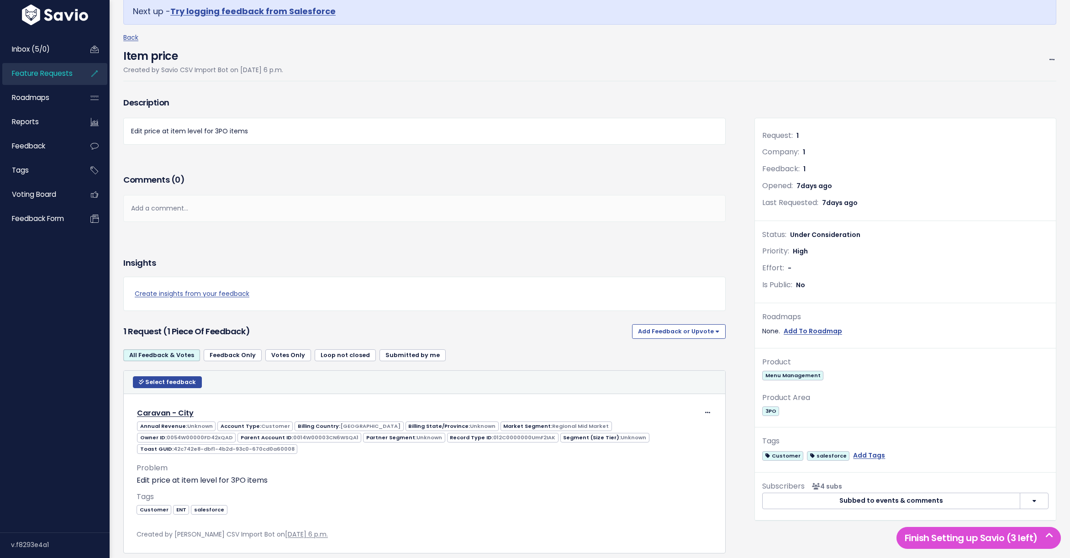
click at [27, 73] on span "Feature Requests" at bounding box center [42, 74] width 61 height 10
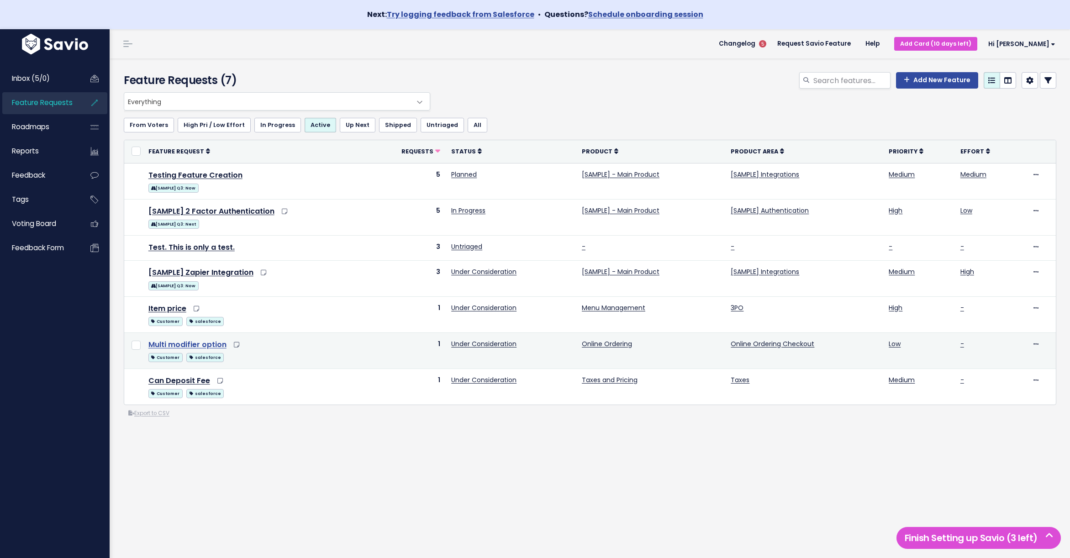
click at [180, 346] on link "Multi modifier option" at bounding box center [187, 344] width 78 height 11
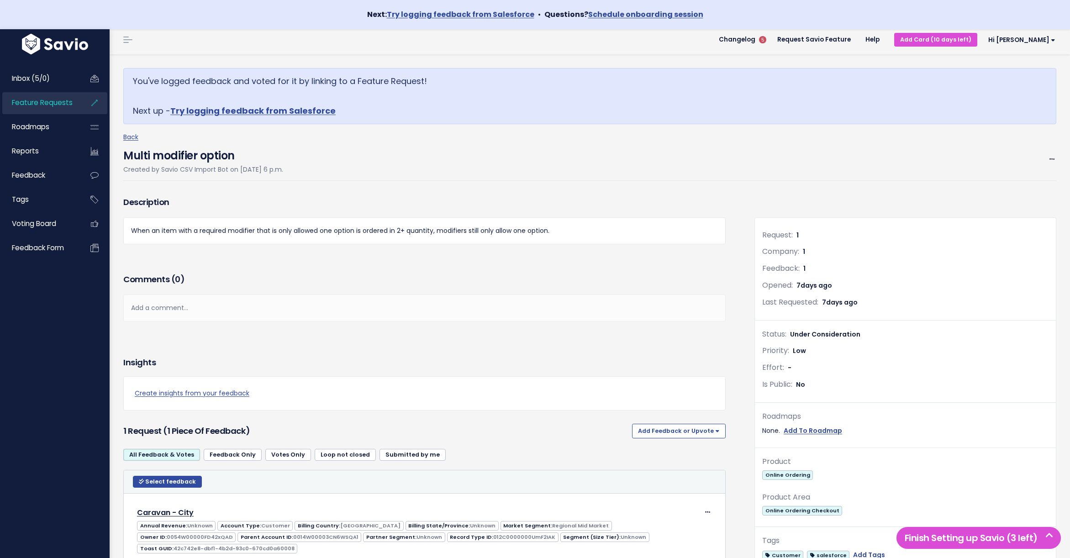
scroll to position [16, 0]
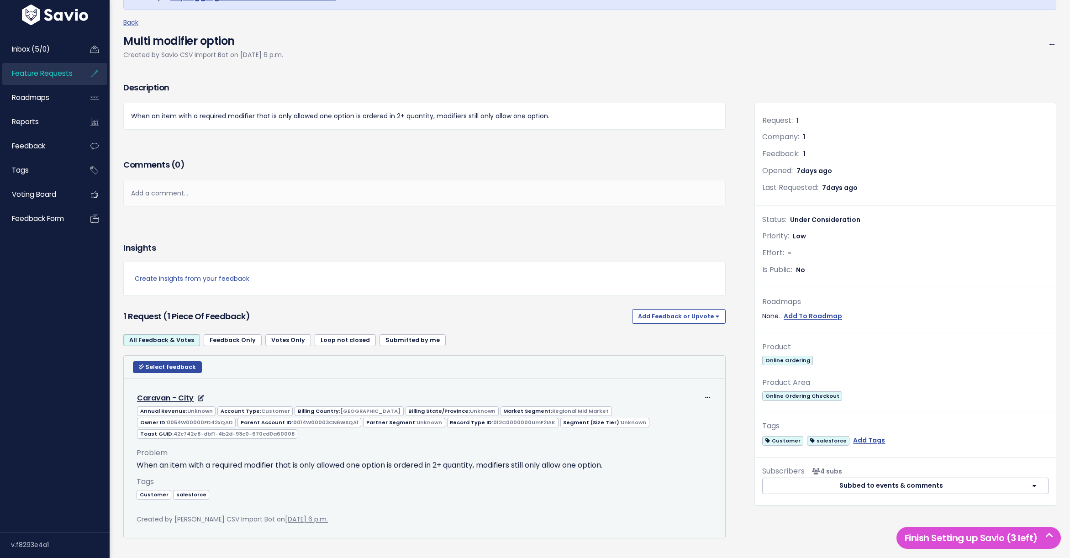
scroll to position [127, 0]
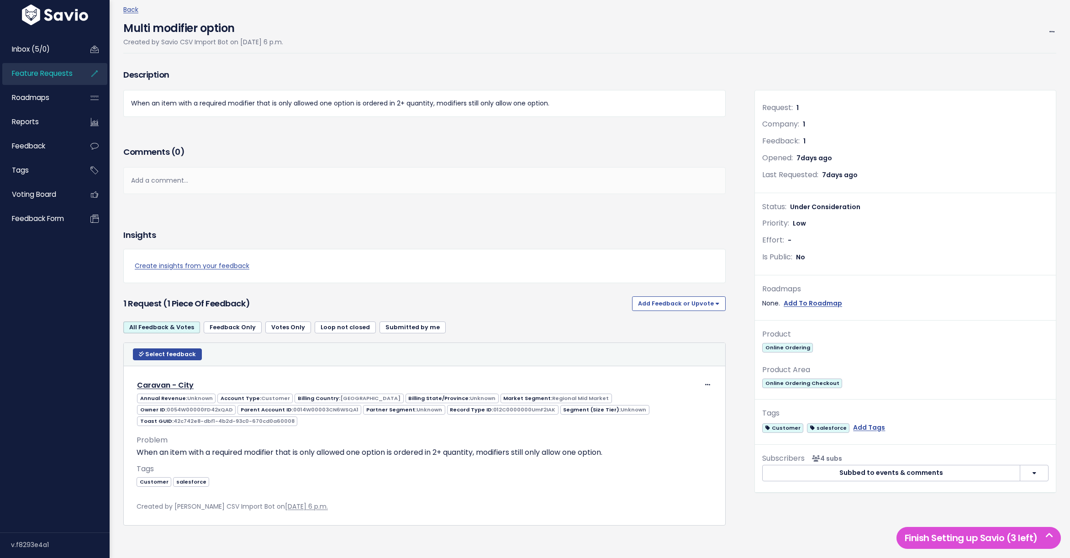
click at [47, 79] on link "Feature Requests" at bounding box center [39, 73] width 74 height 21
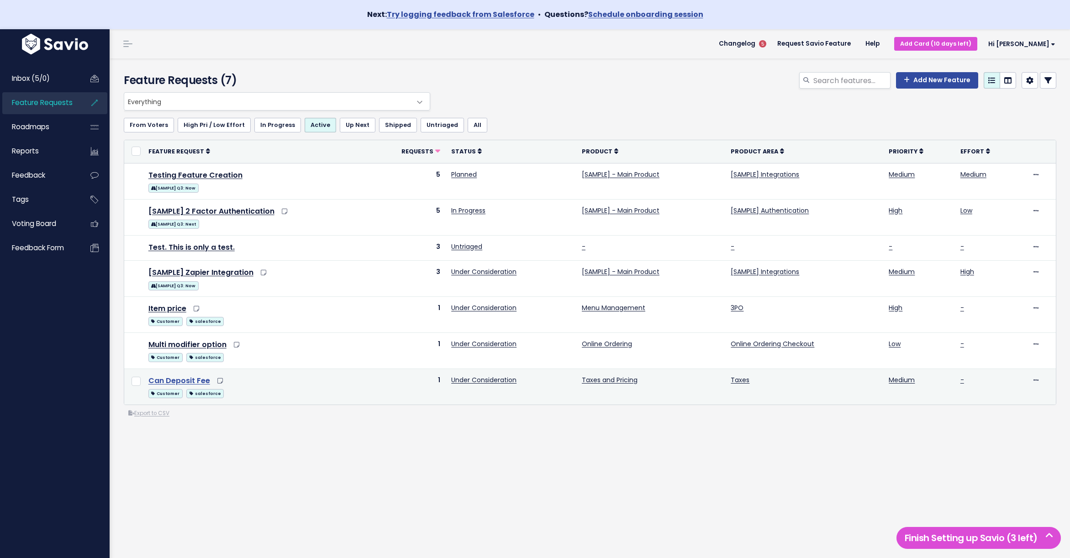
click at [178, 377] on link "Can Deposit Fee" at bounding box center [179, 381] width 62 height 11
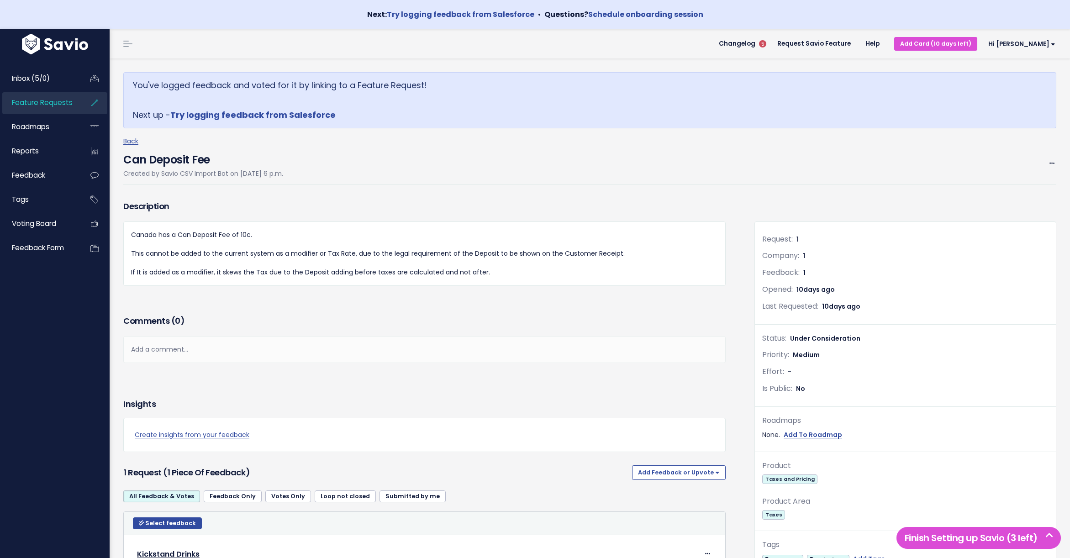
click at [40, 104] on span "Feature Requests" at bounding box center [42, 103] width 61 height 10
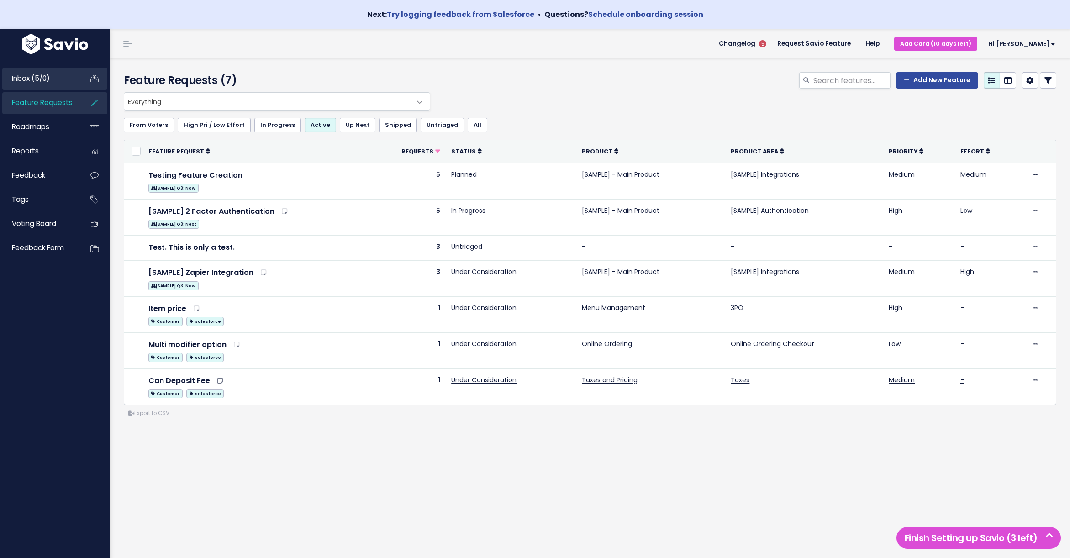
click at [45, 75] on span "Inbox (5/0)" at bounding box center [31, 79] width 38 height 10
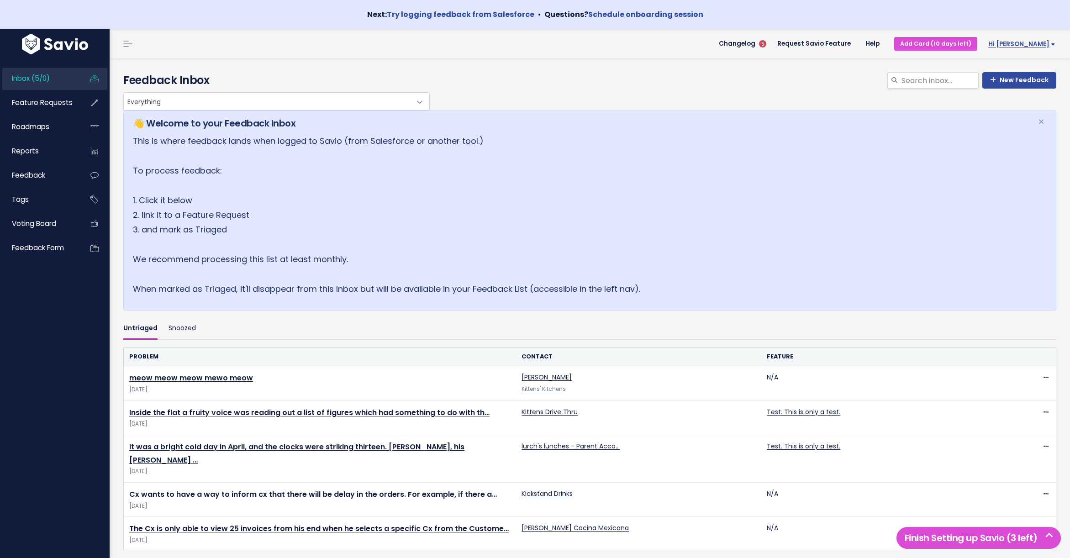
click at [1026, 41] on span "Hi [PERSON_NAME]" at bounding box center [1022, 44] width 67 height 7
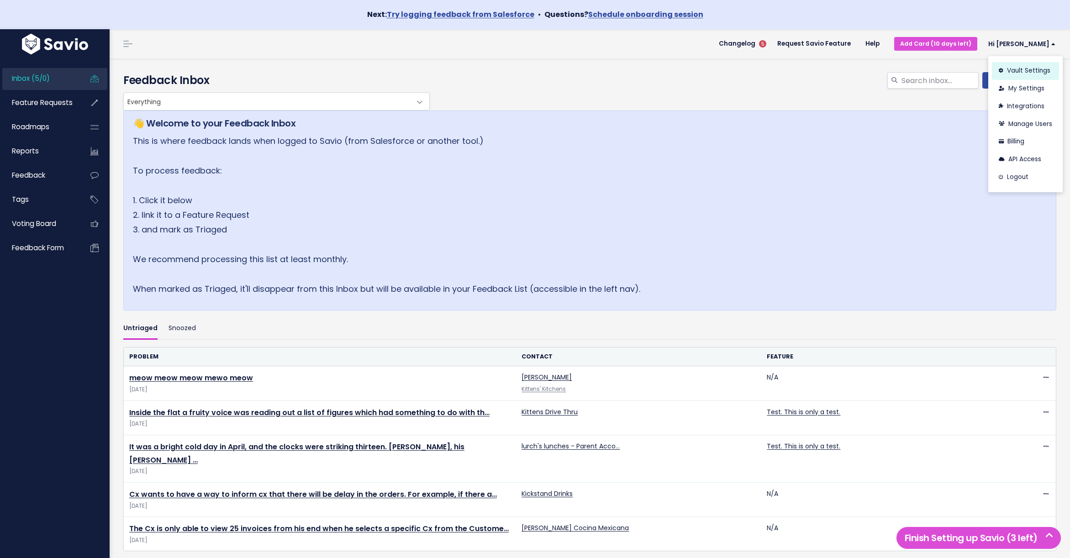
click at [1011, 67] on link "Vault Settings" at bounding box center [1025, 71] width 67 height 18
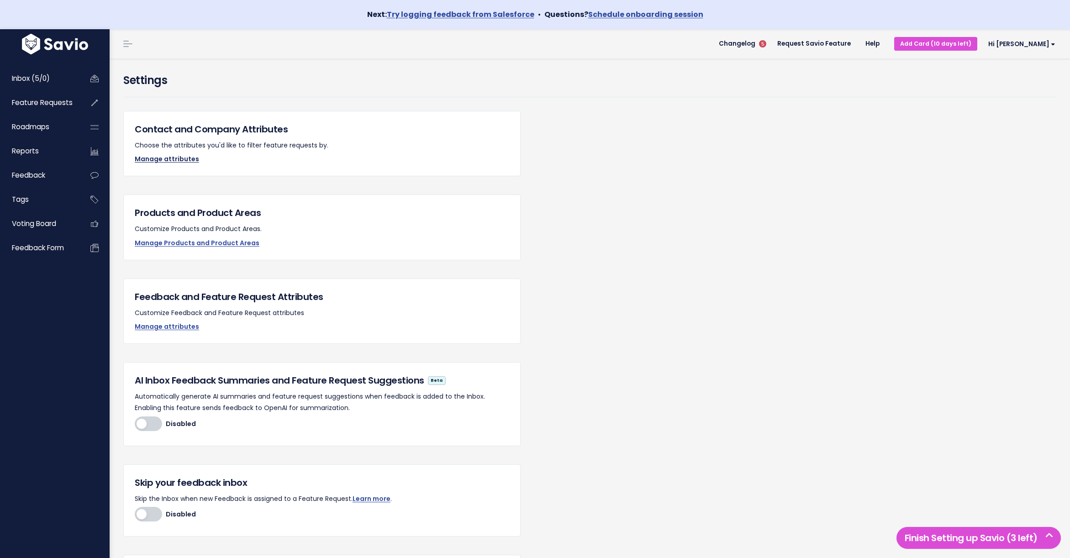
click at [171, 159] on link "Manage attributes" at bounding box center [167, 158] width 64 height 9
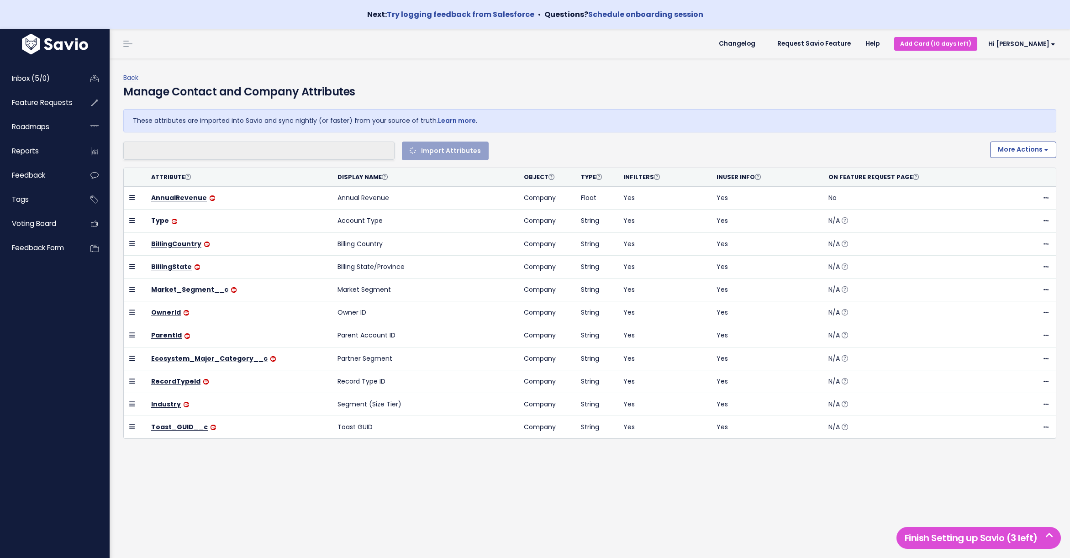
select select
click at [230, 148] on li at bounding box center [258, 150] width 264 height 11
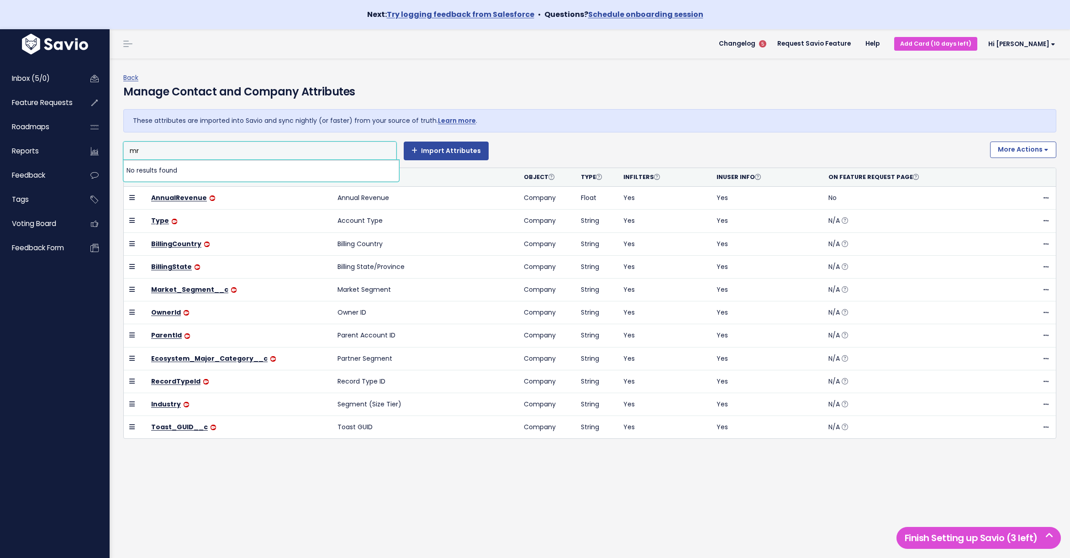
type input "m"
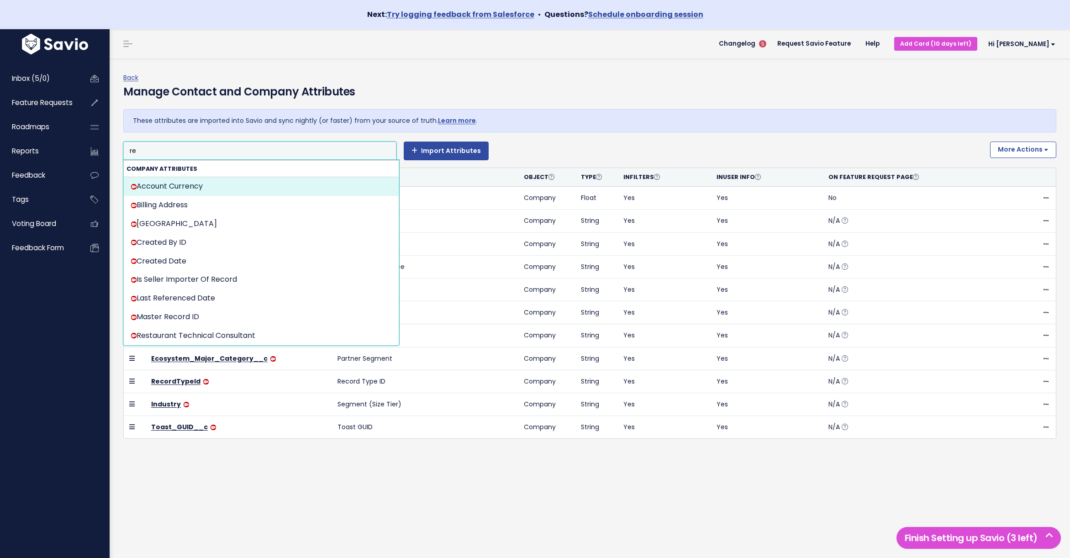
type input "rev"
type input "r"
type input "b"
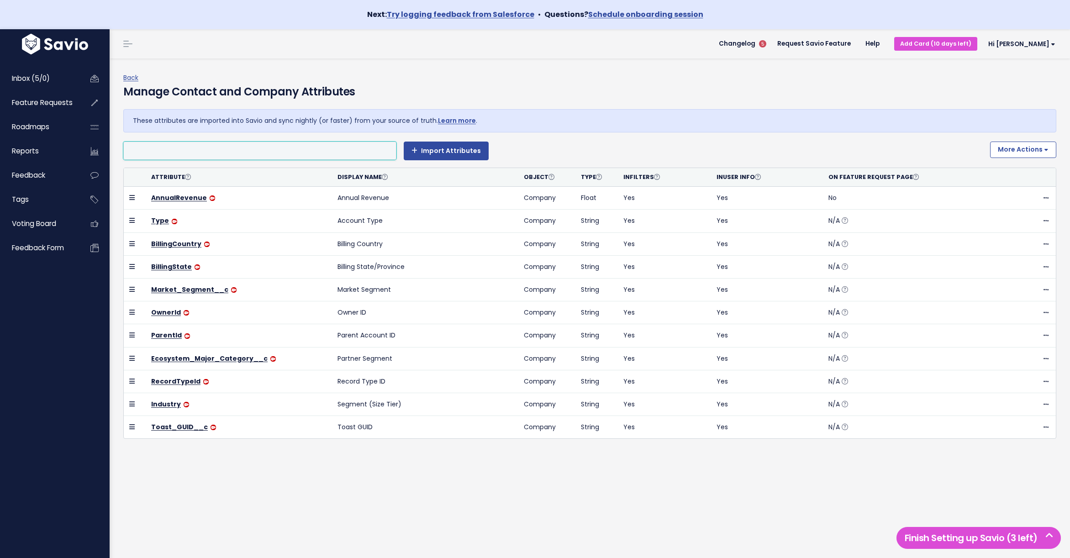
click at [196, 153] on li at bounding box center [258, 150] width 264 height 11
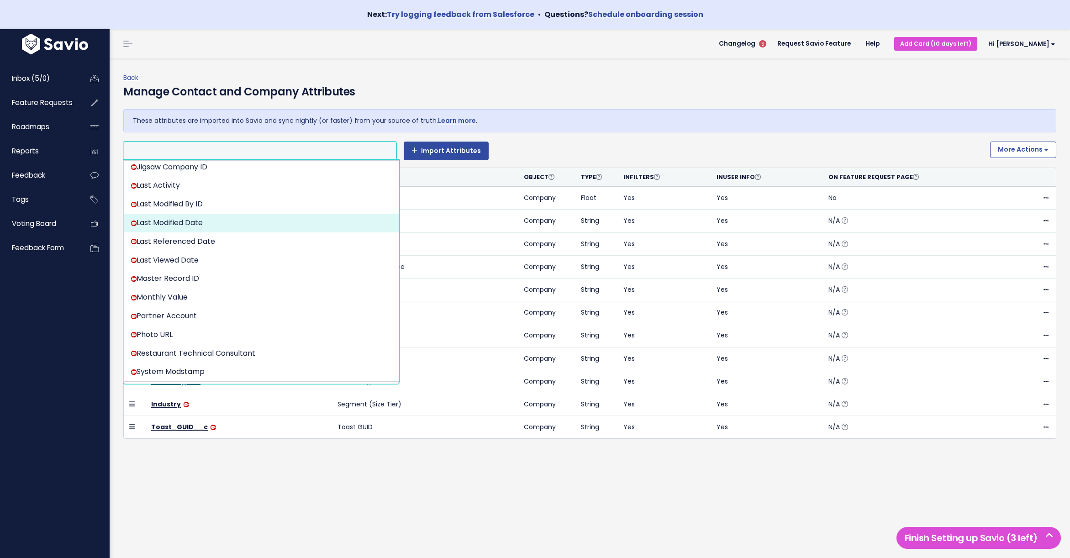
scroll to position [481, 0]
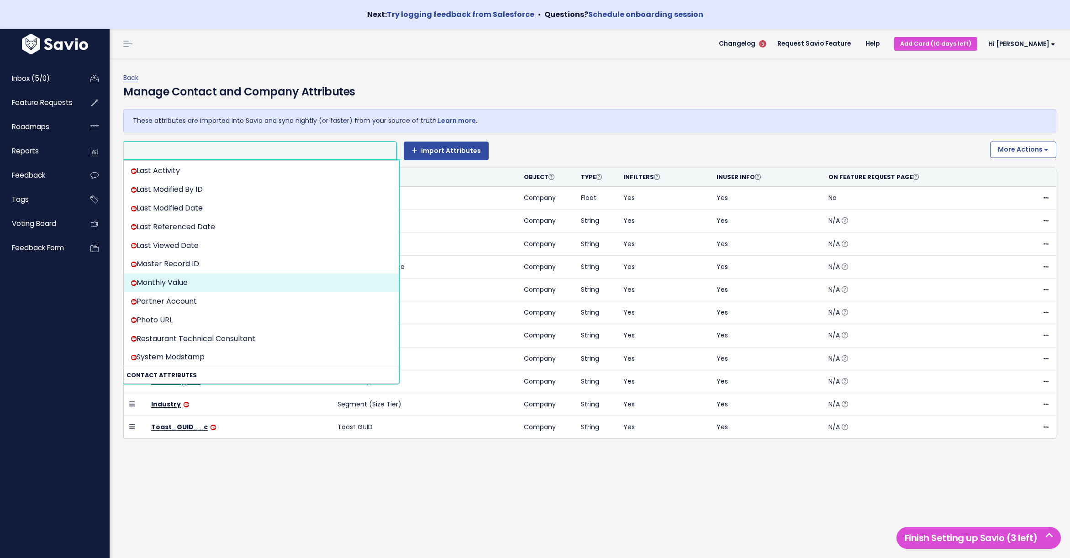
select select "{"id": null, "source_id": 6, "source_name": "Salesforce", "crm_object_type": "A…"
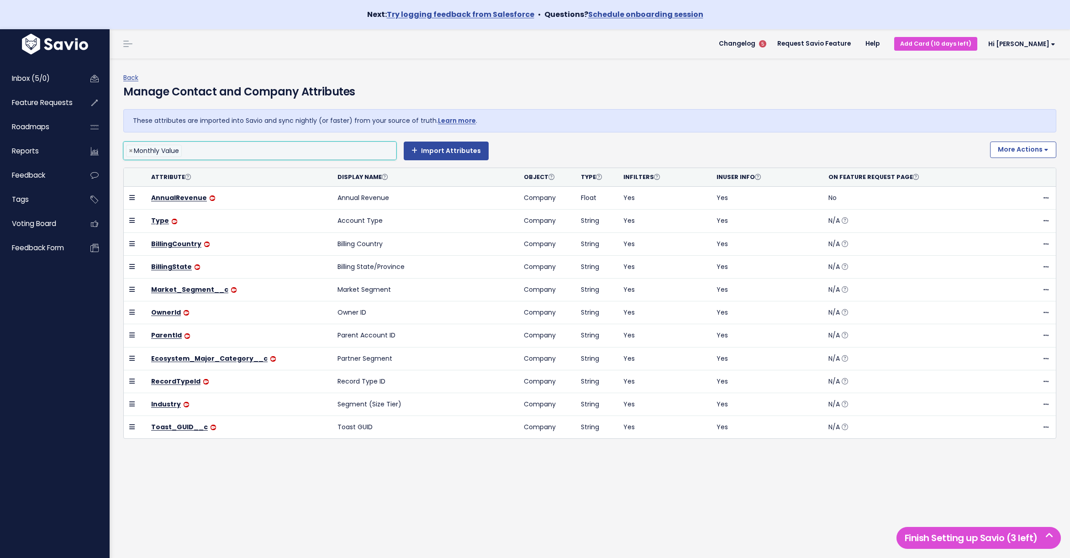
scroll to position [307, 0]
click at [441, 153] on button "Import Attributes" at bounding box center [446, 151] width 85 height 18
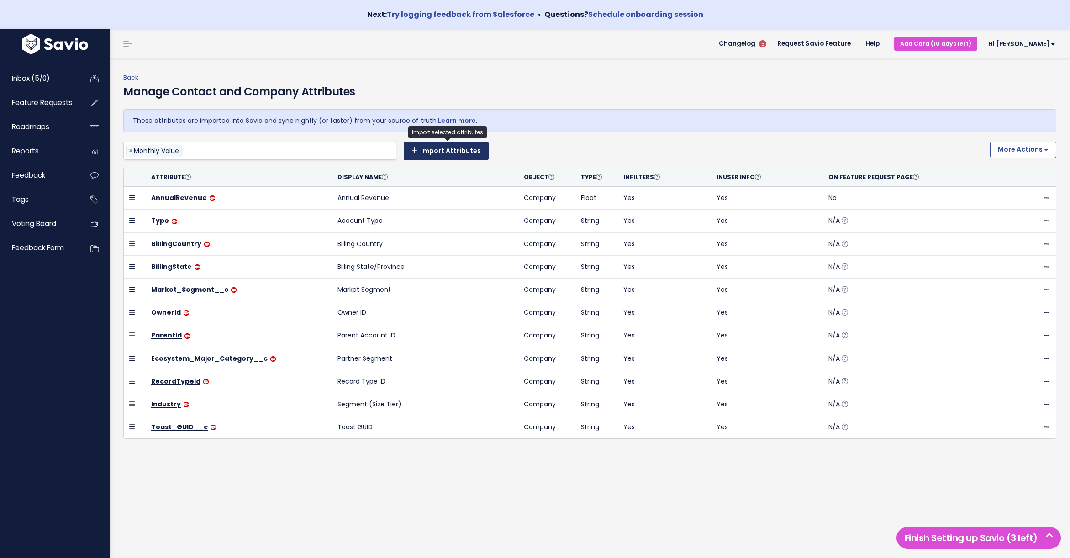
select select
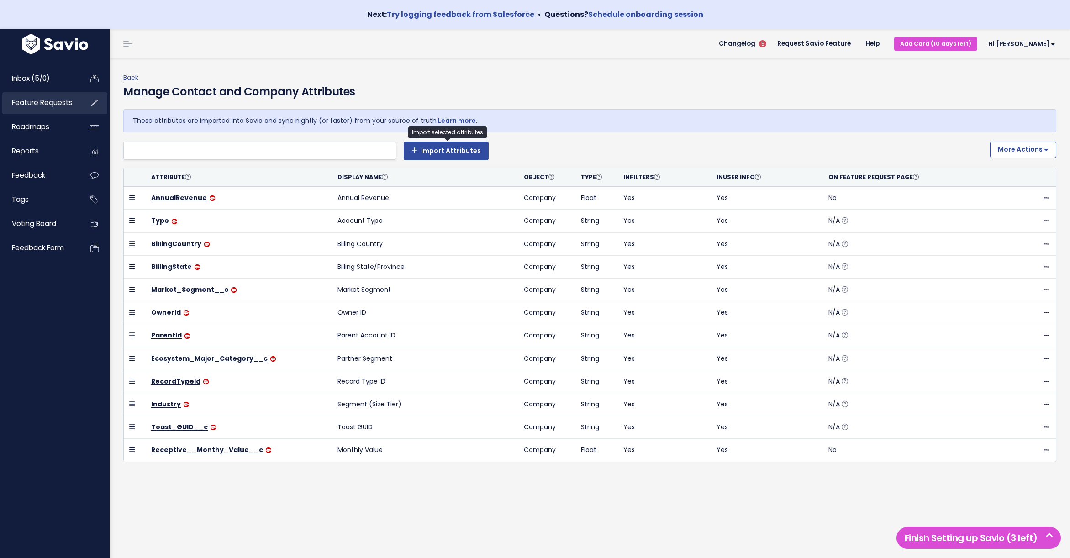
click at [34, 100] on span "Feature Requests" at bounding box center [42, 103] width 61 height 10
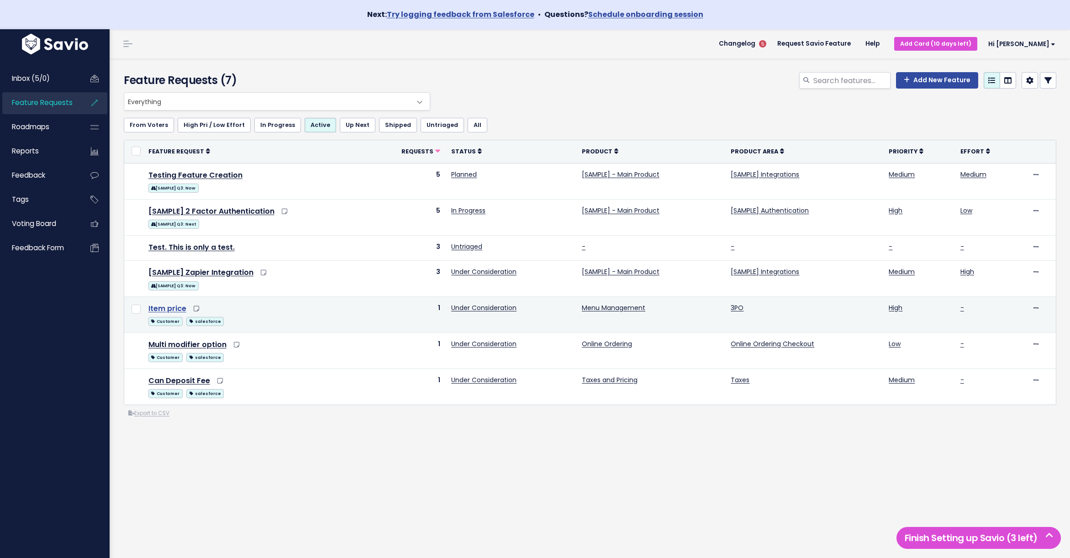
click at [169, 311] on link "Item price" at bounding box center [167, 308] width 38 height 11
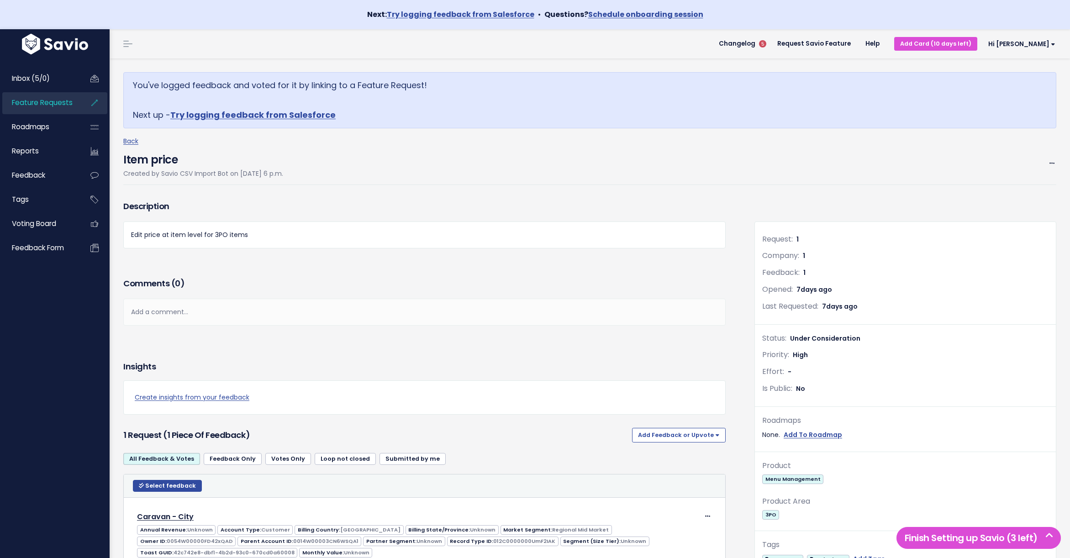
scroll to position [4, 0]
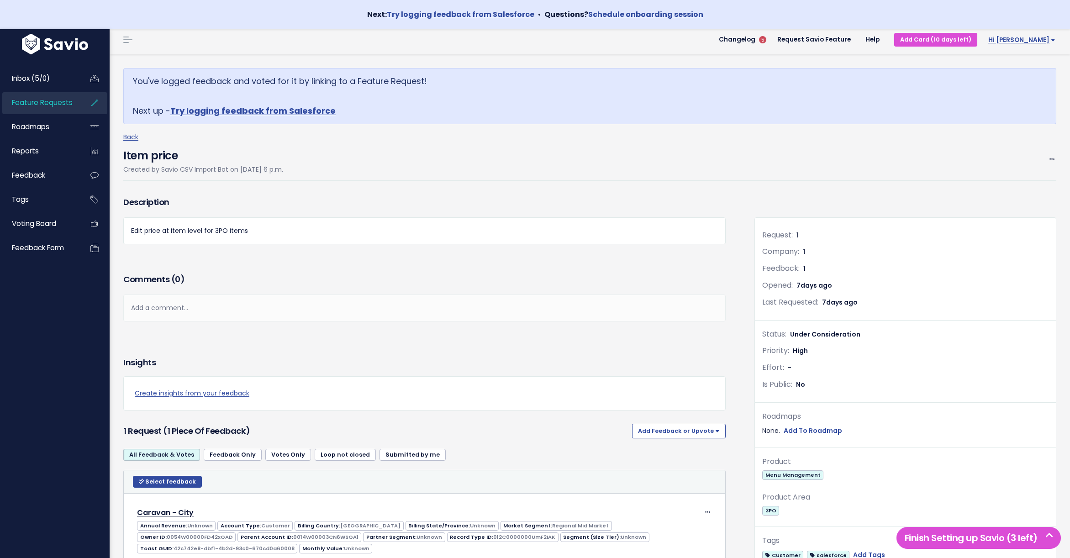
click at [1043, 42] on span "Hi [PERSON_NAME]" at bounding box center [1022, 40] width 67 height 7
click at [1021, 68] on link "Vault Settings" at bounding box center [1025, 67] width 67 height 18
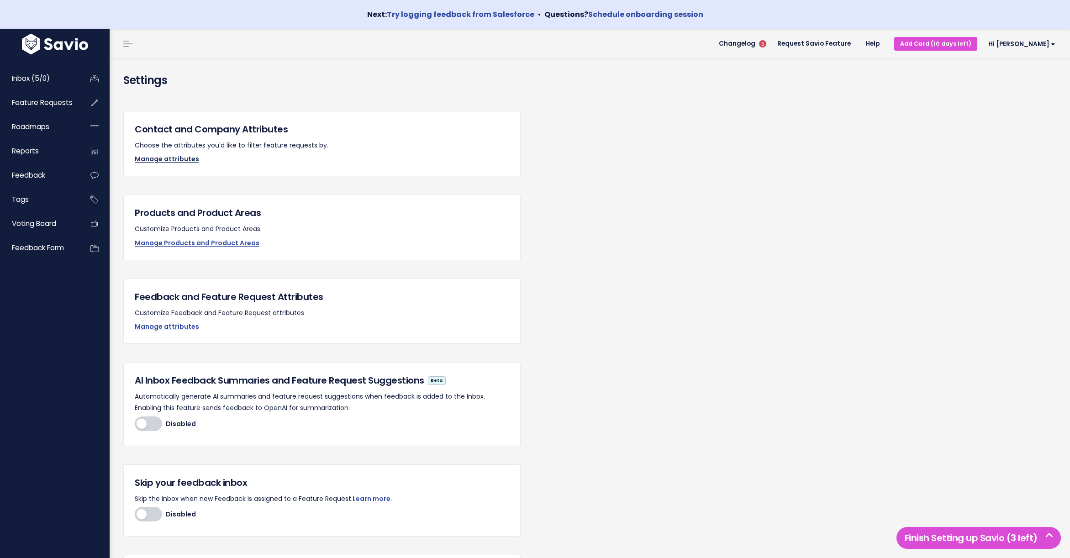
click at [171, 162] on link "Manage attributes" at bounding box center [167, 158] width 64 height 9
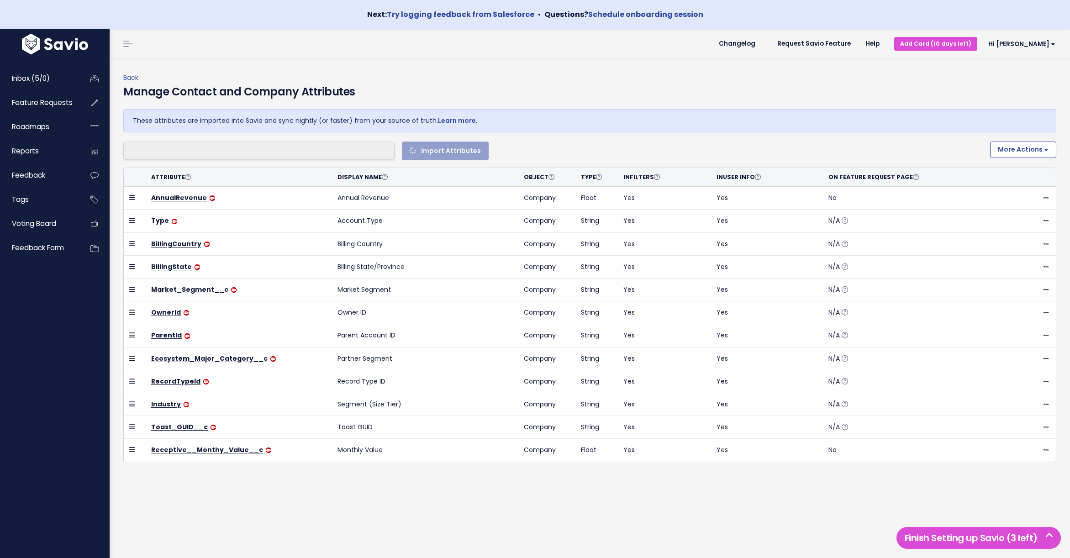
select select
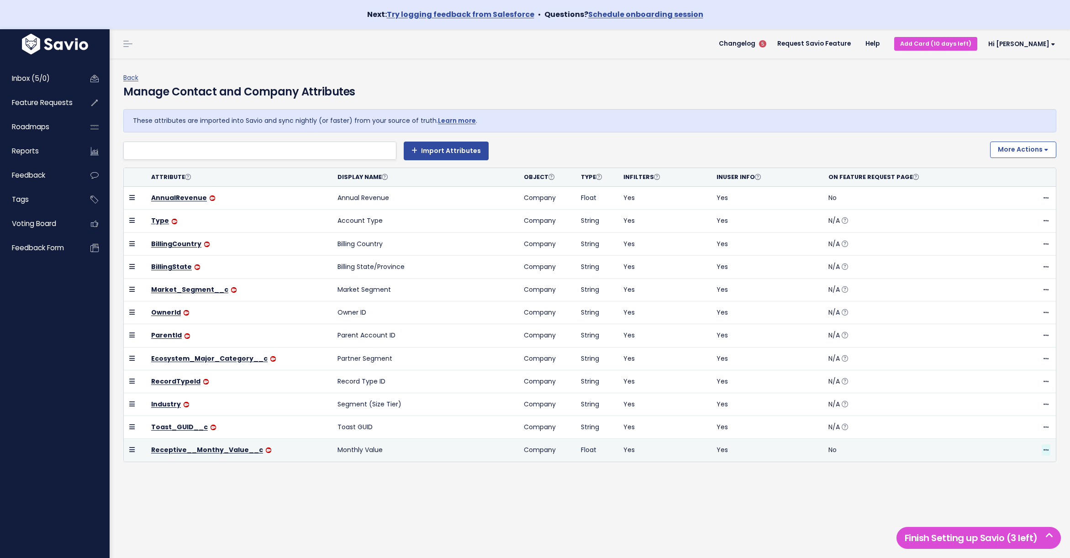
click at [1044, 450] on icon at bounding box center [1046, 451] width 5 height 6
click at [1017, 476] on link "Delete" at bounding box center [1023, 475] width 66 height 18
click at [659, 88] on div "Manage Contact and Company Attributes" at bounding box center [589, 97] width 933 height 26
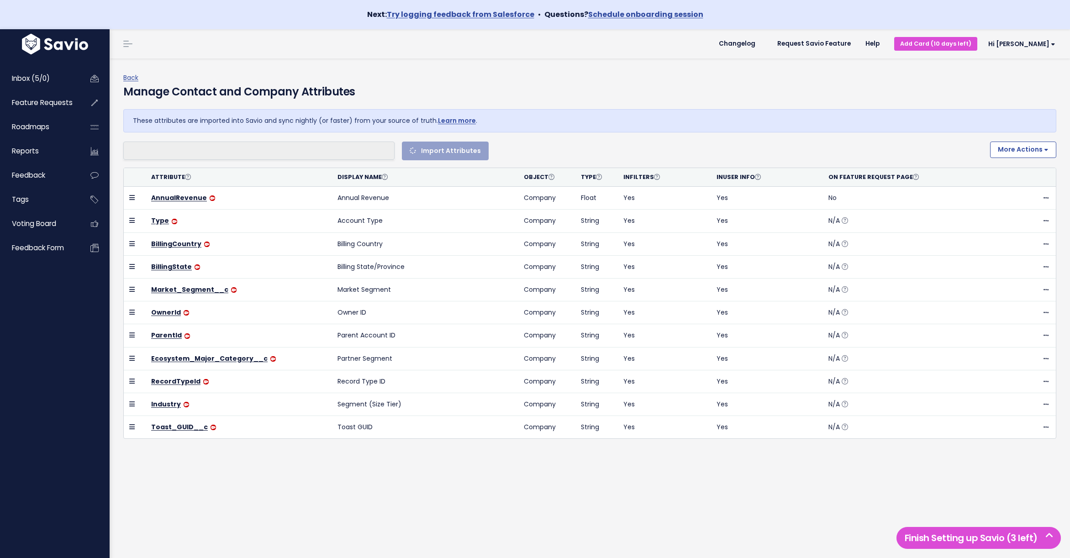
select select
